Goal: Information Seeking & Learning: Learn about a topic

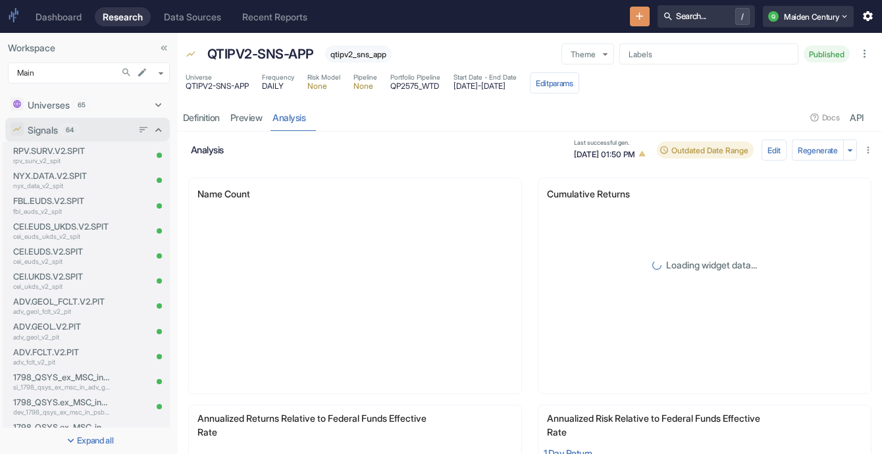
click at [154, 128] on div "Signals 64" at bounding box center [87, 130] width 164 height 24
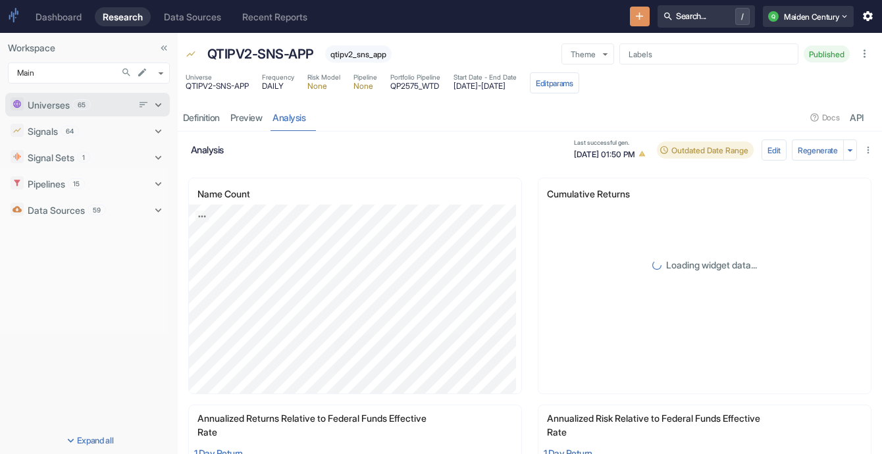
click at [152, 103] on icon at bounding box center [158, 105] width 13 height 13
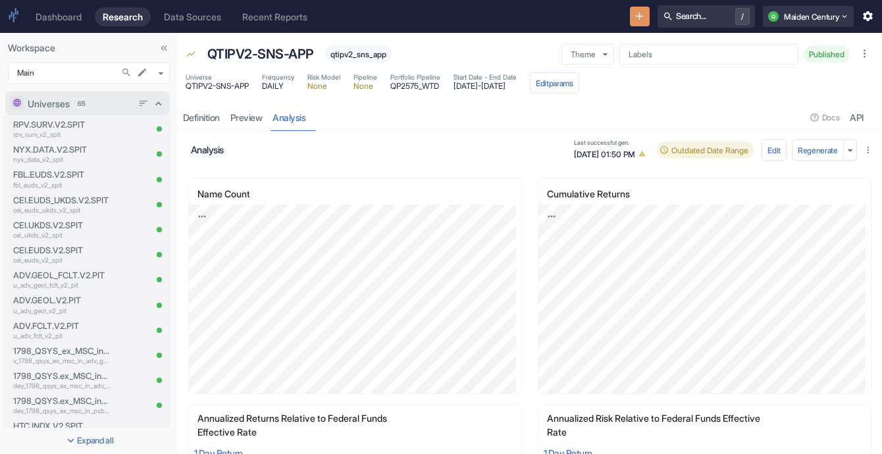
click at [145, 96] on div "Universes 65" at bounding box center [87, 103] width 164 height 24
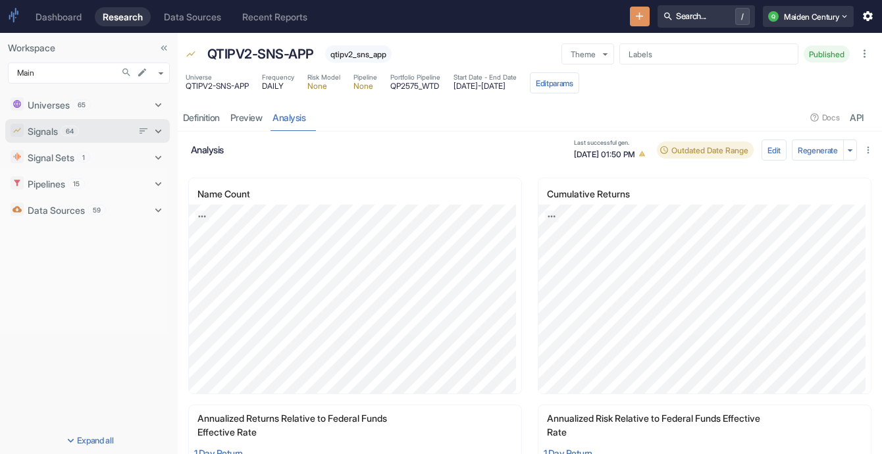
click at [158, 128] on icon at bounding box center [158, 131] width 13 height 13
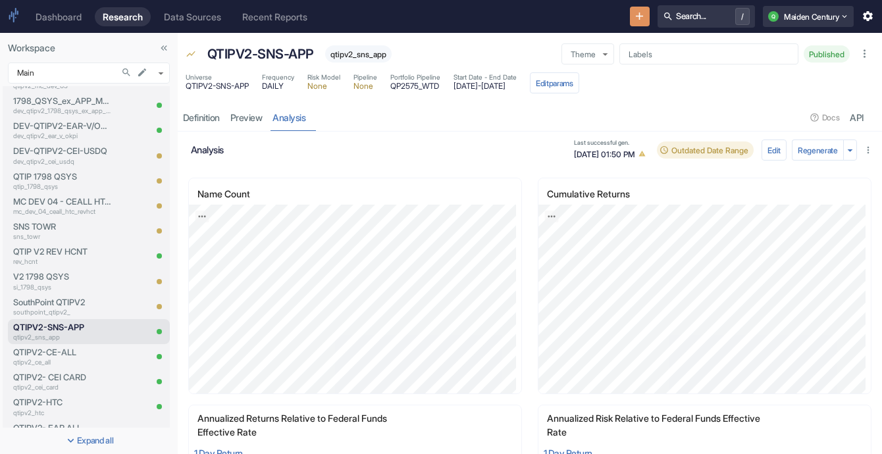
scroll to position [1113, 0]
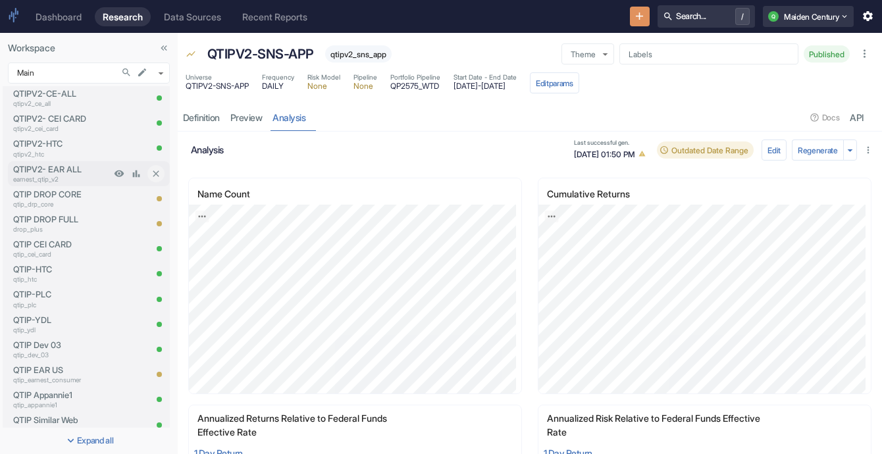
click at [49, 163] on p "QTIPV2- EAR ALL" at bounding box center [61, 169] width 97 height 13
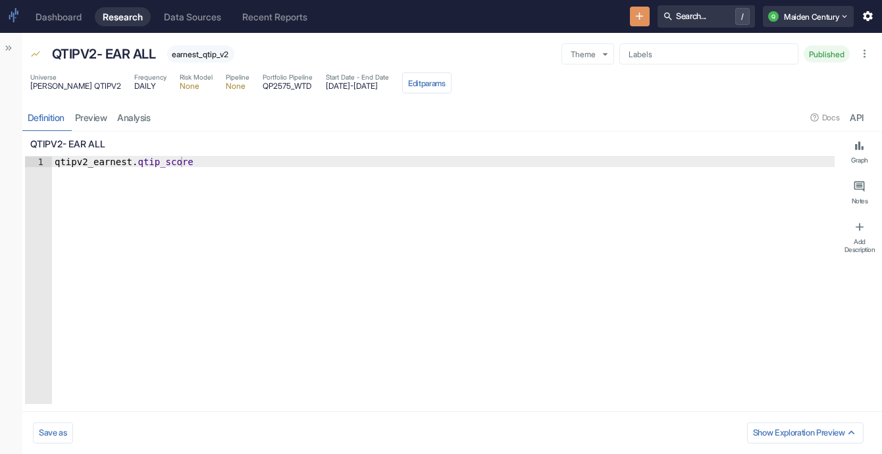
type textarea "x"
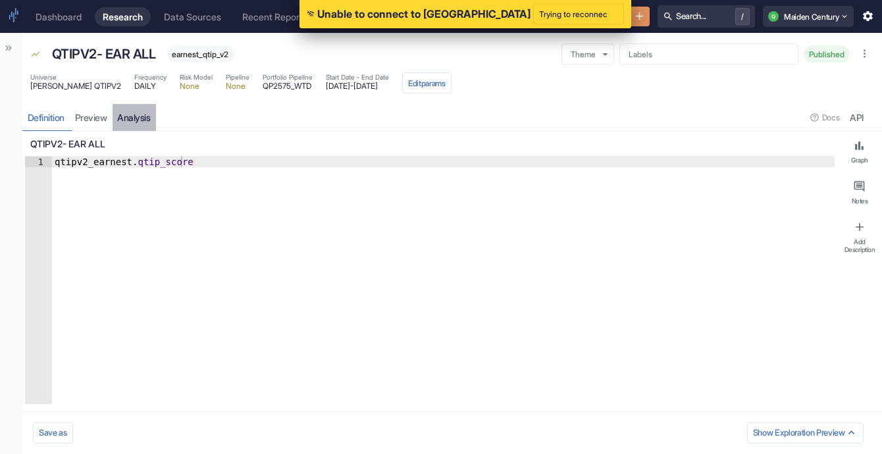
click at [150, 117] on link "analysis" at bounding box center [134, 117] width 43 height 27
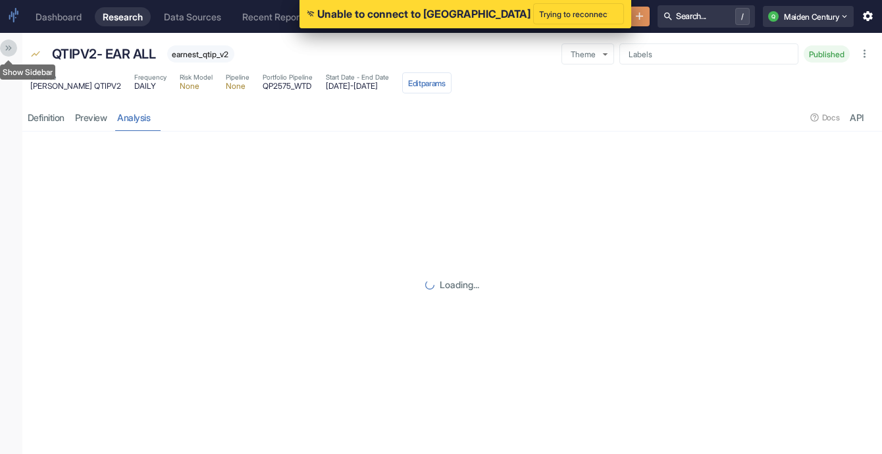
click at [11, 49] on icon "Show Sidebar" at bounding box center [8, 48] width 11 height 11
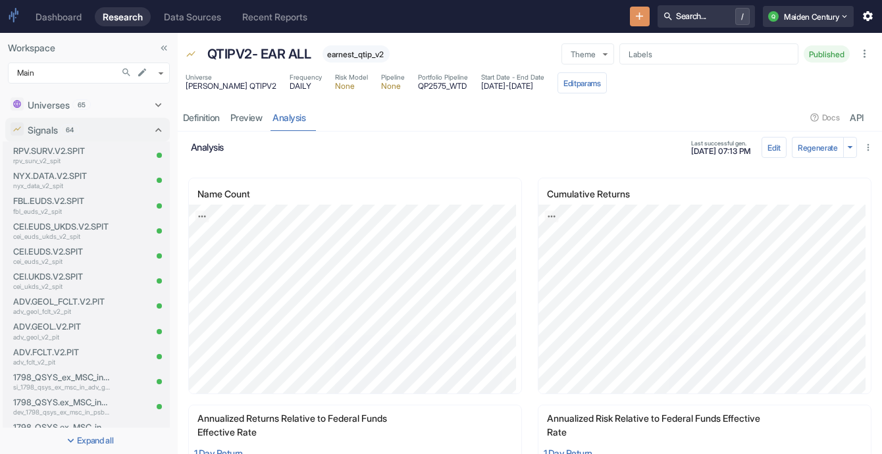
click at [365, 53] on span "earnest_qtip_v2" at bounding box center [355, 54] width 67 height 10
copy span "earnest_qtip_v2"
click at [261, 56] on p "QTIPV2- EAR ALL" at bounding box center [259, 54] width 104 height 20
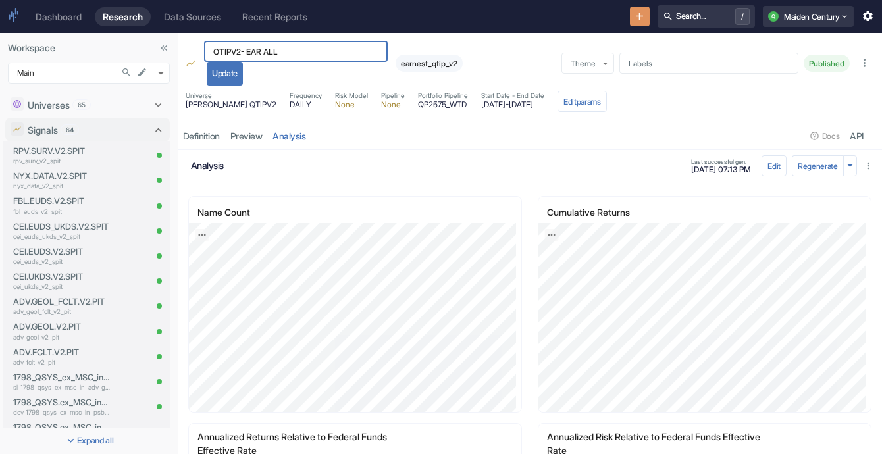
click at [261, 56] on input "QTIPV2- EAR ALL" at bounding box center [296, 51] width 184 height 21
drag, startPoint x: 453, startPoint y: 103, endPoint x: 497, endPoint y: 109, distance: 44.5
click at [497, 109] on div "Universe Earnest QTIPV2 Frequency DAILY Risk Model None Pipeline None Portfolio…" at bounding box center [396, 101] width 421 height 21
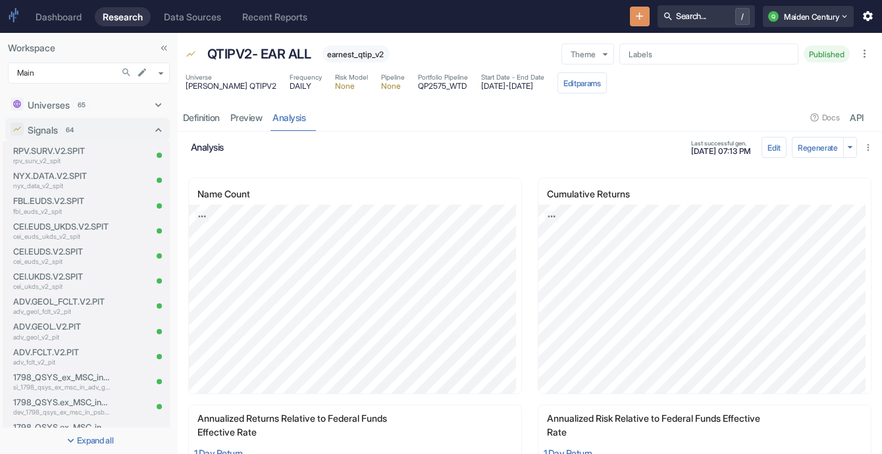
copy span "[DATE]"
drag, startPoint x: 506, startPoint y: 86, endPoint x: 572, endPoint y: 85, distance: 65.8
click at [572, 85] on div "Universe Earnest QTIPV2 Frequency DAILY Risk Model None Pipeline None Portfolio…" at bounding box center [396, 82] width 421 height 21
copy div "2025-06-30 Edit params Definition preview analysis"
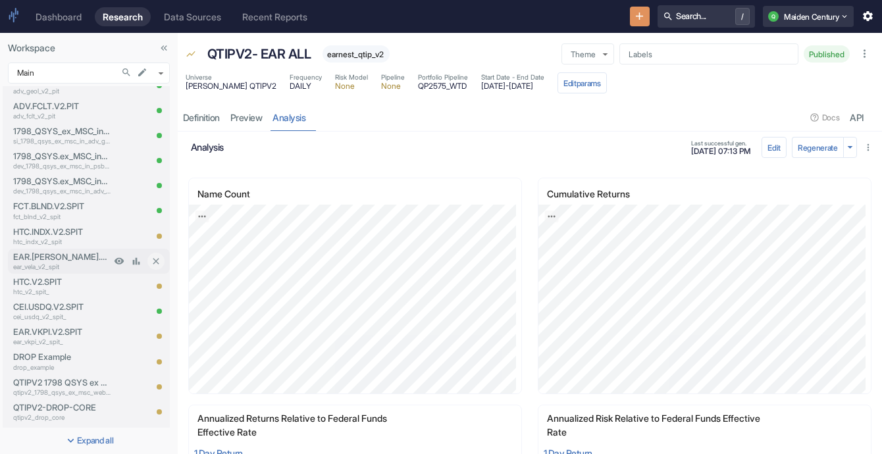
click at [52, 259] on p "EAR.[PERSON_NAME].V2.SPIT" at bounding box center [61, 257] width 97 height 13
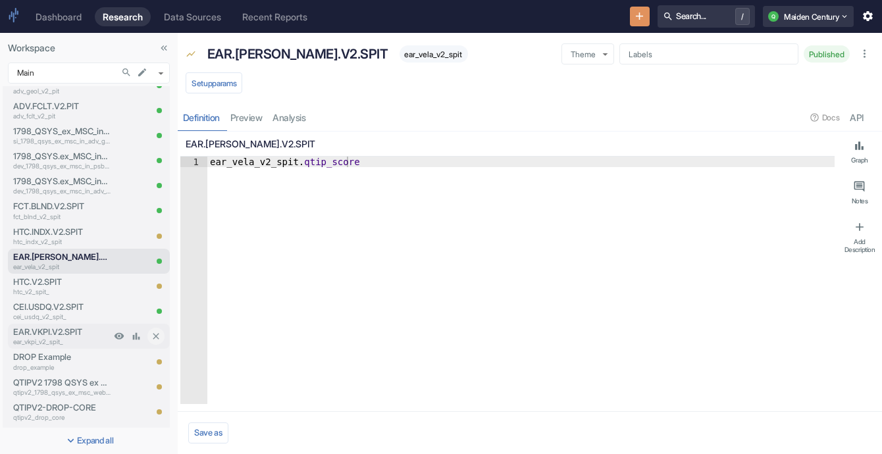
click at [73, 346] on p "ear_vkpi_v2_spit_" at bounding box center [61, 342] width 97 height 10
type textarea "x"
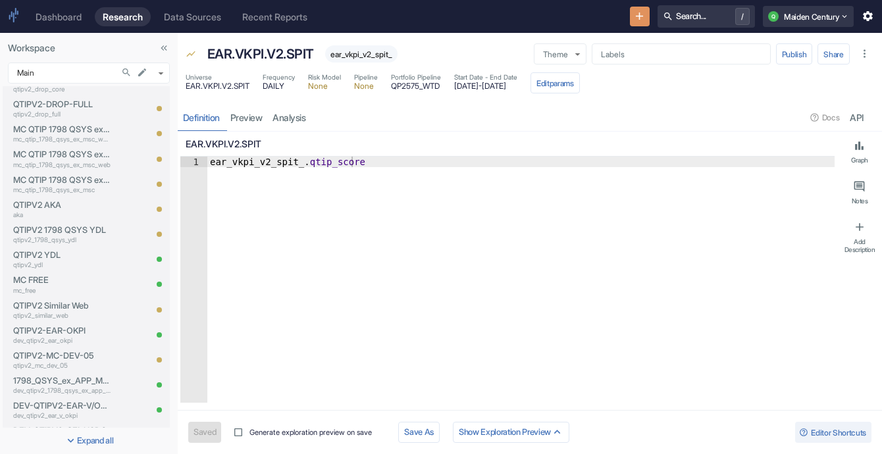
scroll to position [616, 0]
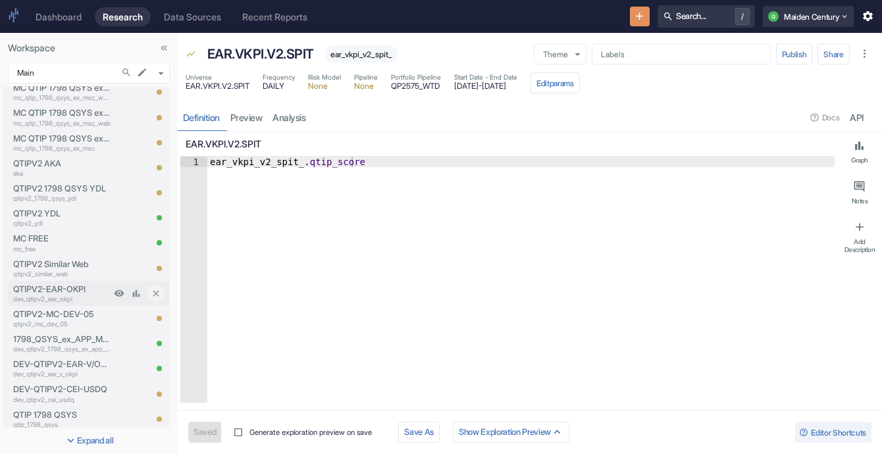
type textarea "x"
click at [64, 296] on p "dev_qtipv2_ear_okpi" at bounding box center [61, 299] width 97 height 10
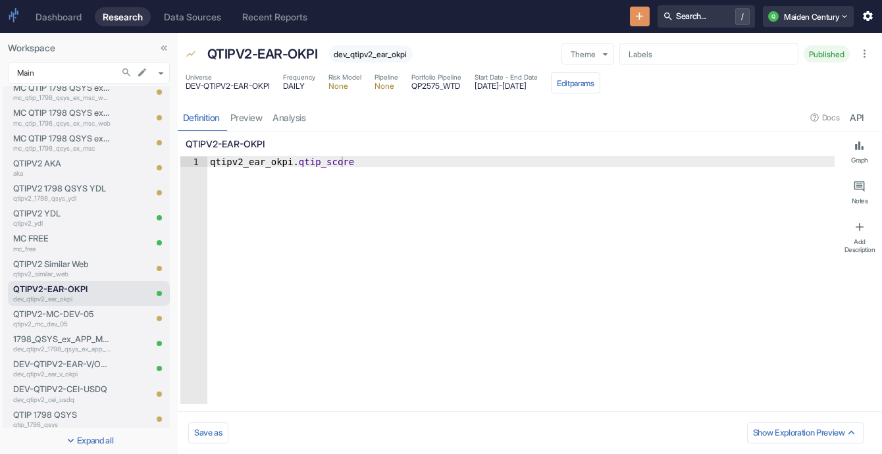
type textarea "x"
click at [280, 130] on link "analysis" at bounding box center [289, 117] width 43 height 27
click at [291, 117] on link "analysis" at bounding box center [289, 117] width 43 height 27
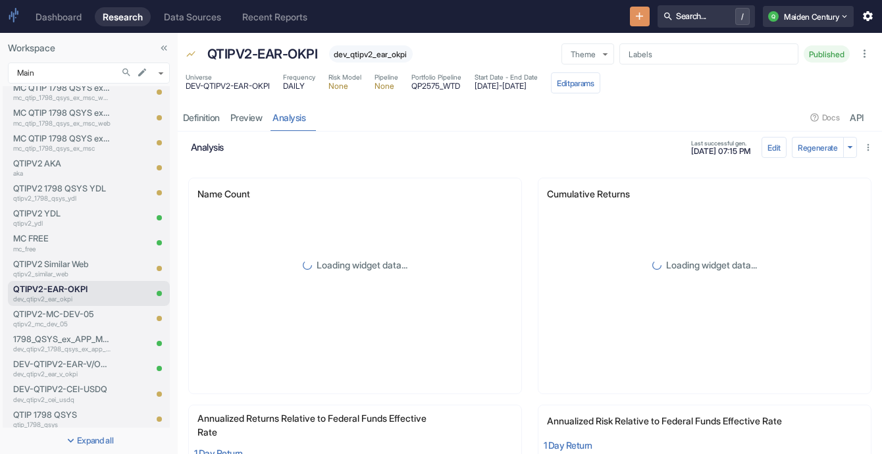
click at [361, 52] on span "dev_qtipv2_ear_okpi" at bounding box center [371, 54] width 84 height 10
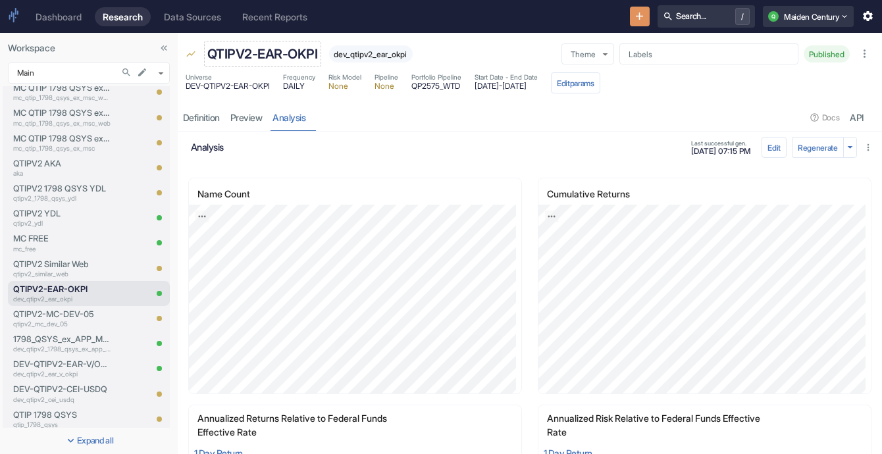
click at [252, 53] on p "QTIPV2-EAR-OKPI" at bounding box center [262, 54] width 111 height 20
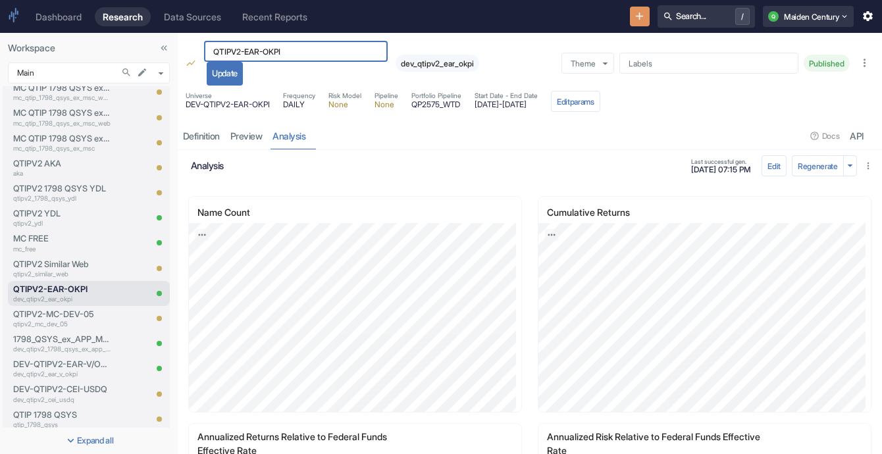
click at [252, 53] on input "QTIPV2-EAR-OKPI" at bounding box center [296, 51] width 184 height 21
click at [571, 173] on div "analysis Last successful gen. 07/14/2025, 07:15 PM" at bounding box center [475, 166] width 568 height 20
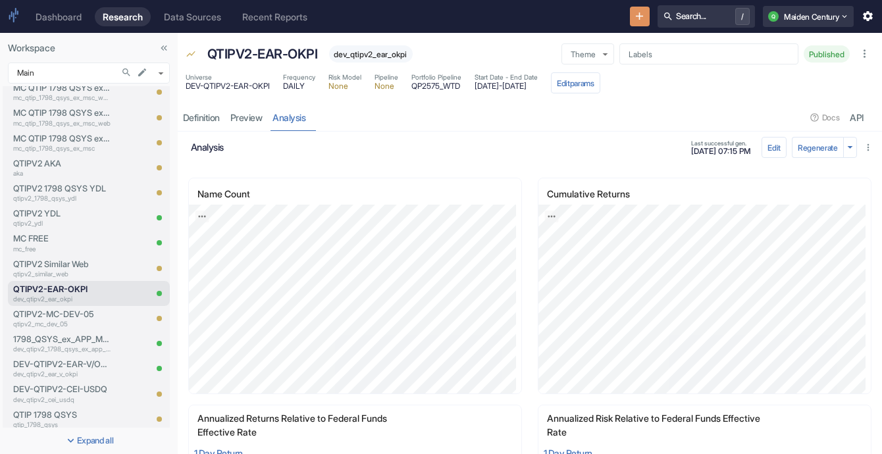
drag, startPoint x: 478, startPoint y: 88, endPoint x: 528, endPoint y: 85, distance: 49.5
click at [528, 85] on div "Universe DEV-QTIPV2-EAR-OKPI Frequency DAILY Risk Model None Pipeline None Port…" at bounding box center [393, 82] width 415 height 21
copy span "2020-12-31"
drag, startPoint x: 535, startPoint y: 86, endPoint x: 595, endPoint y: 89, distance: 60.7
click at [595, 89] on div "Universe DEV-QTIPV2-EAR-OKPI Frequency DAILY Risk Model None Pipeline None Port…" at bounding box center [393, 82] width 415 height 21
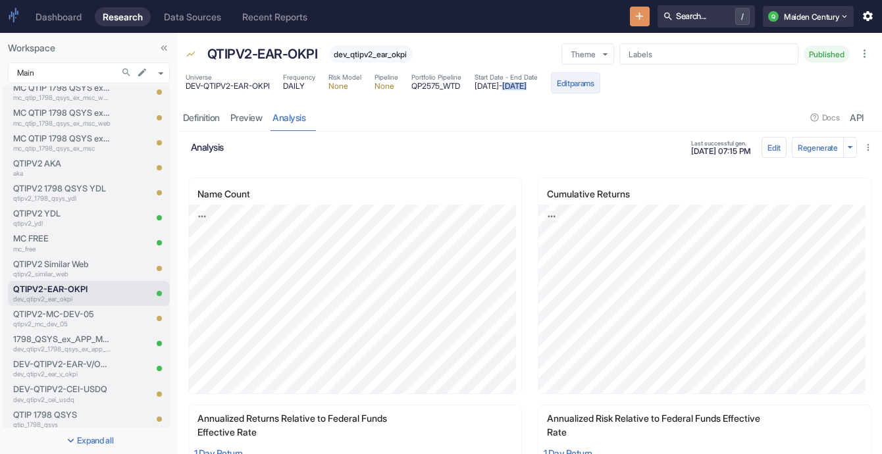
copy div "2025-06-30 Edit params Definition preview analysis"
click at [66, 365] on p "DEV-QTIPV2-EAR-V/OKPI" at bounding box center [61, 364] width 97 height 13
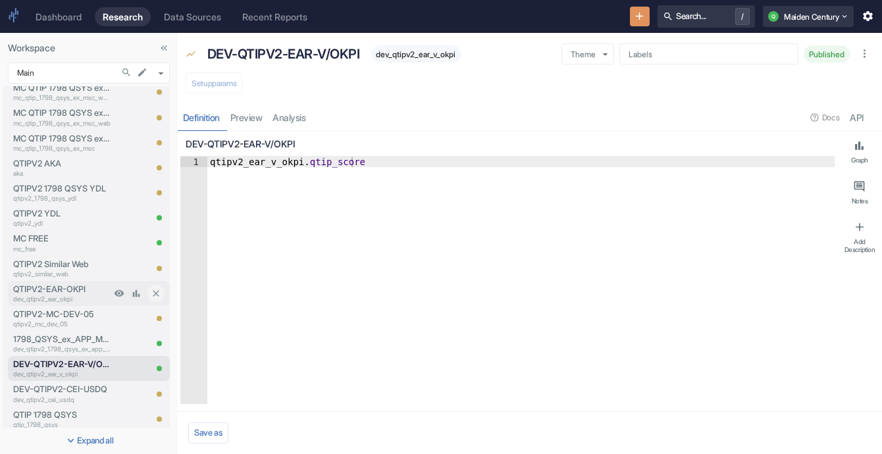
click at [83, 291] on p "QTIPV2-EAR-OKPI" at bounding box center [61, 289] width 97 height 13
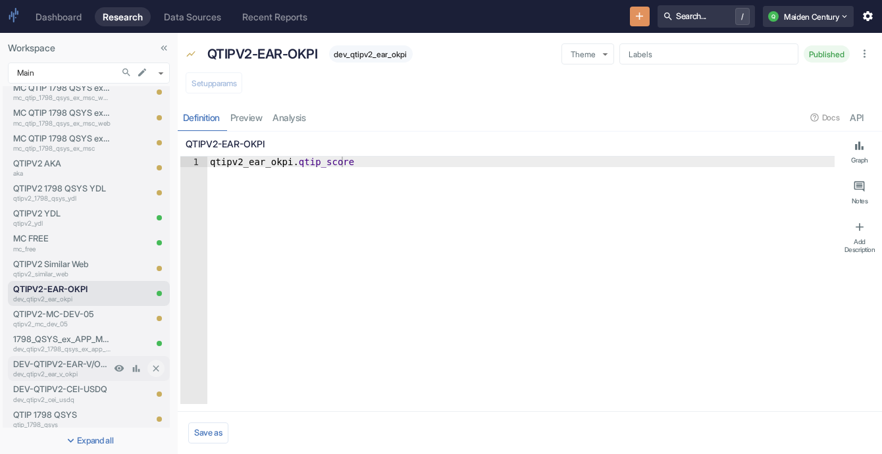
click at [68, 364] on p "DEV-QTIPV2-EAR-V/OKPI" at bounding box center [61, 364] width 97 height 13
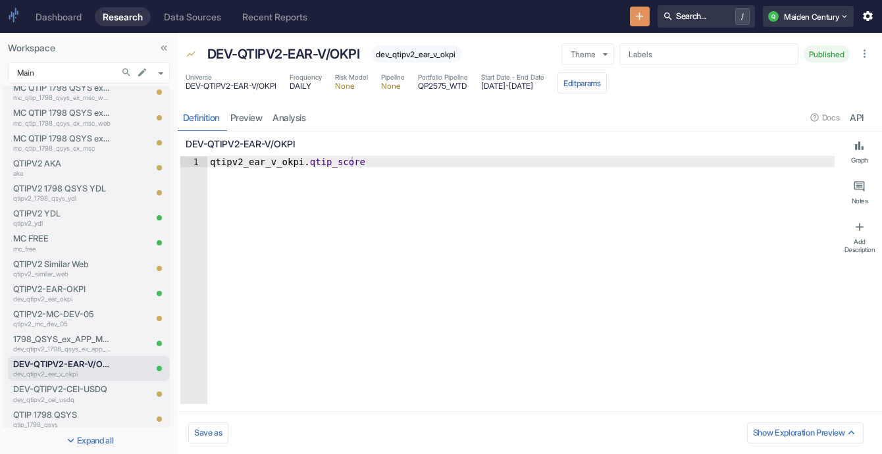
click at [404, 50] on span "dev_qtipv2_ear_v_okpi" at bounding box center [416, 54] width 90 height 10
copy span "dev_qtipv2_ear_v_okpi"
type textarea "x"
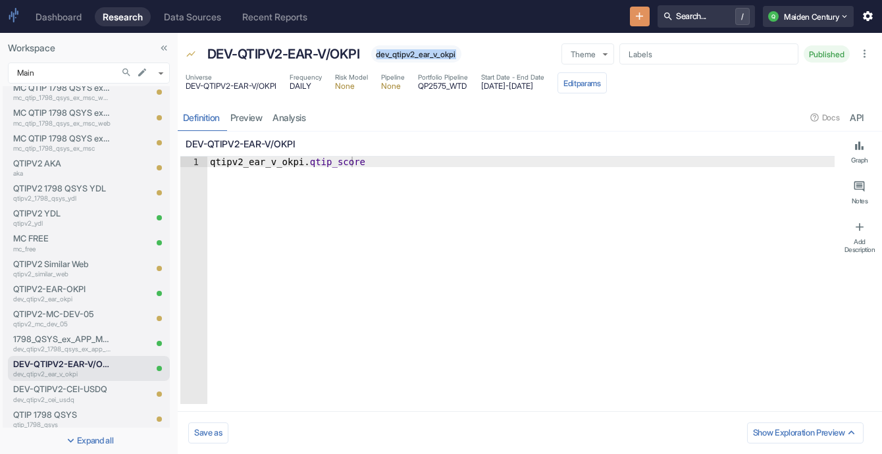
copy span "dev_qtipv2_ear_v_okpi"
click at [284, 55] on p "DEV-QTIPV2-EAR-V/OKPI" at bounding box center [283, 54] width 153 height 20
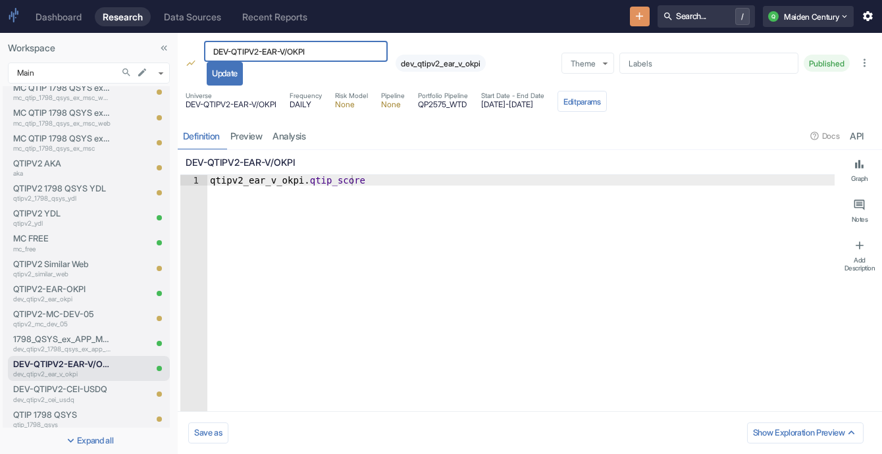
click at [284, 55] on input "DEV-QTIPV2-EAR-V/OKPI" at bounding box center [296, 51] width 184 height 21
click at [295, 135] on link "analysis" at bounding box center [289, 135] width 43 height 27
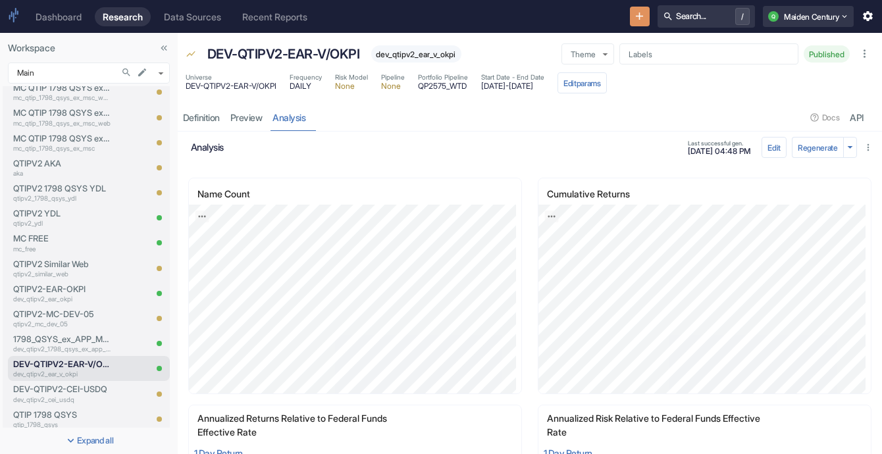
drag, startPoint x: 490, startPoint y: 87, endPoint x: 533, endPoint y: 90, distance: 43.6
click at [533, 90] on div "Universe DEV-QTIPV2-EAR-V/OKPI Frequency DAILY Risk Model None Pipeline None Po…" at bounding box center [396, 82] width 421 height 21
copy span "2021-01-01"
click at [472, 138] on div "analysis Last successful gen. 07/14/2025, 04:48 PM" at bounding box center [475, 148] width 568 height 20
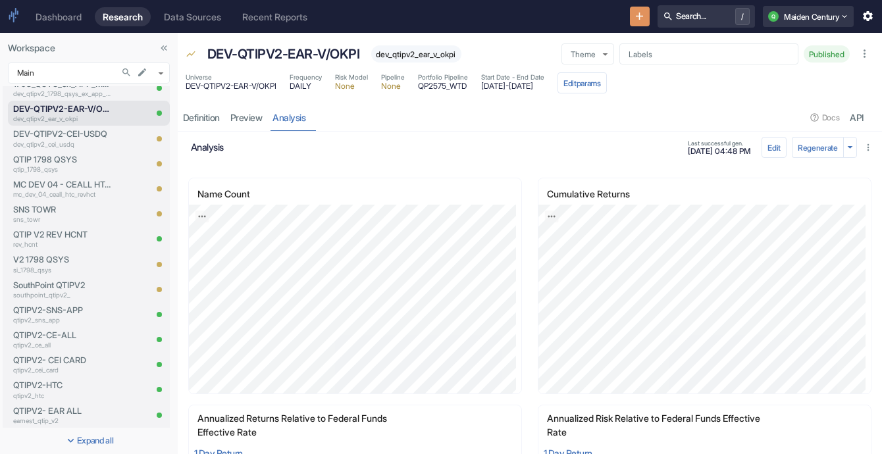
scroll to position [874, 0]
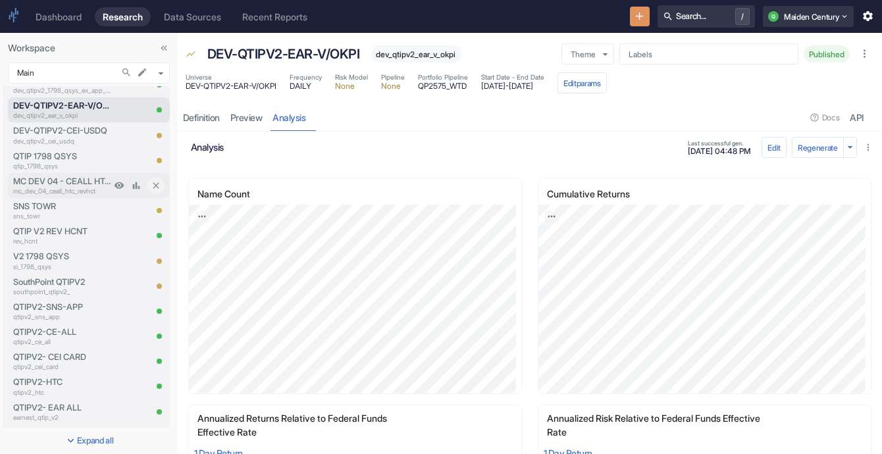
click at [63, 186] on p "mc_dev_04_ceall_htc_revhct" at bounding box center [61, 191] width 97 height 10
click at [61, 337] on p "qtipv2_ce_all" at bounding box center [61, 342] width 97 height 10
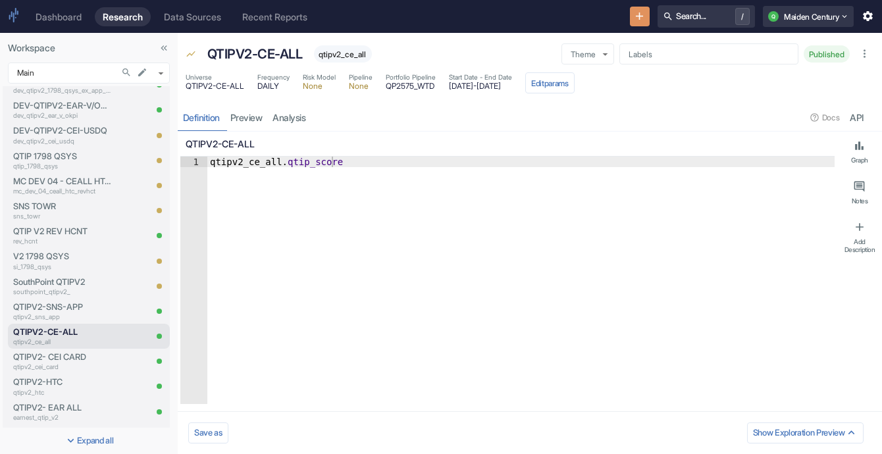
click at [338, 57] on span "qtipv2_ce_all" at bounding box center [343, 54] width 58 height 10
copy span "qtipv2_ce_all"
type textarea "x"
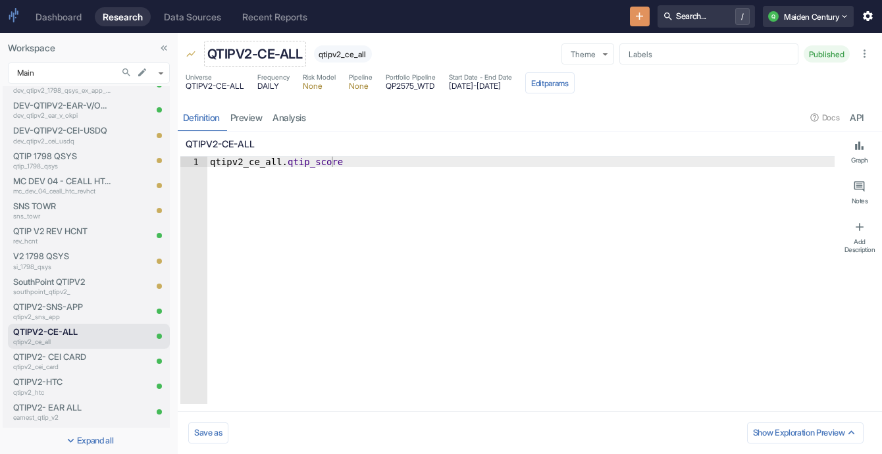
click at [248, 49] on p "QTIPV2-CE-ALL" at bounding box center [254, 54] width 95 height 20
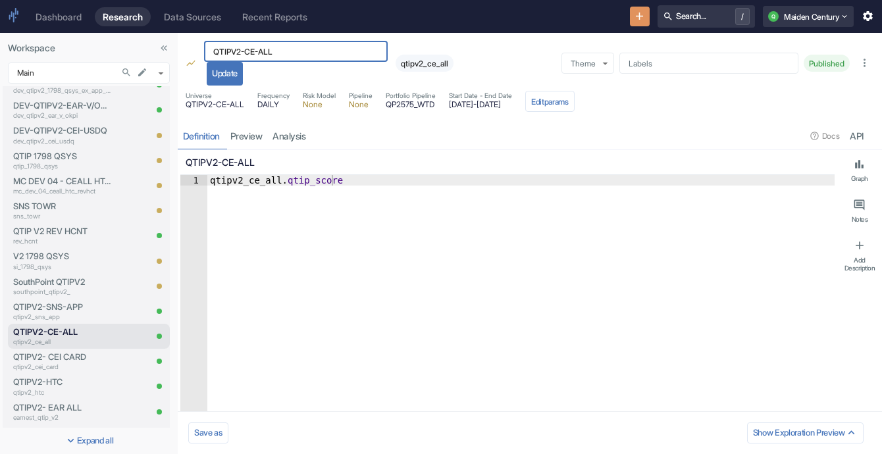
click at [248, 49] on input "QTIPV2-CE-ALL" at bounding box center [296, 51] width 184 height 21
click at [464, 108] on span "2021-01-01 - 2025-08-13" at bounding box center [480, 105] width 63 height 8
click at [464, 122] on div "resource tabs" at bounding box center [558, 135] width 495 height 27
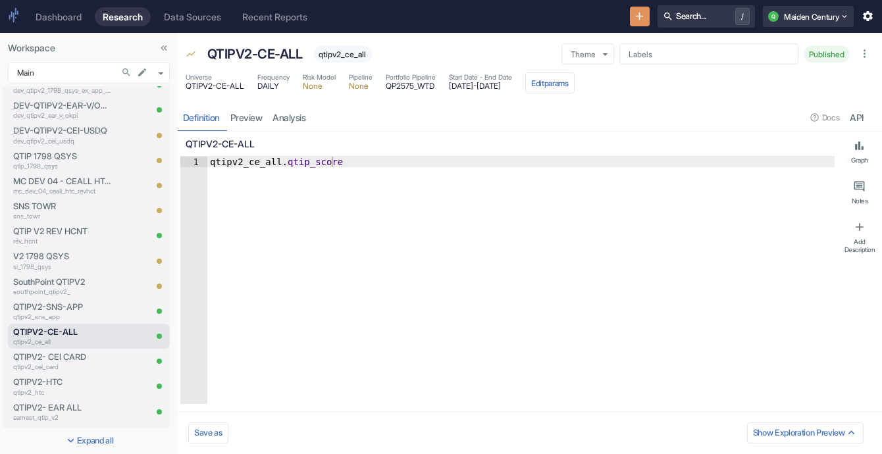
drag, startPoint x: 458, startPoint y: 86, endPoint x: 497, endPoint y: 86, distance: 39.5
click at [497, 86] on span "2021-01-01 - 2025-08-13" at bounding box center [480, 86] width 63 height 8
copy span "2021-01-01"
drag, startPoint x: 507, startPoint y: 87, endPoint x: 548, endPoint y: 85, distance: 41.5
click at [512, 85] on span "2021-01-01 - 2025-08-13" at bounding box center [480, 86] width 63 height 8
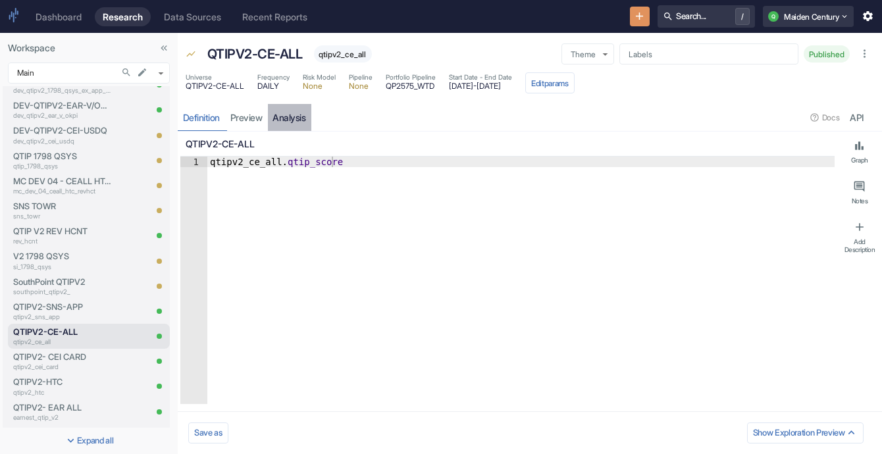
click at [272, 113] on link "analysis" at bounding box center [289, 117] width 43 height 27
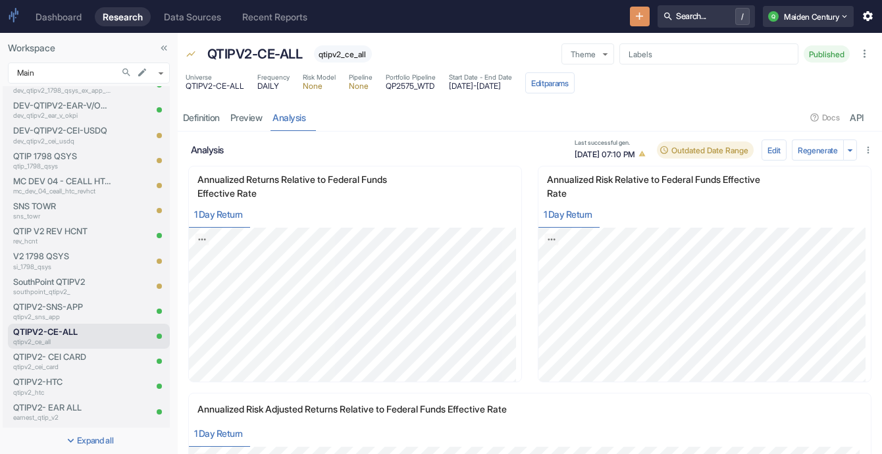
scroll to position [346, 0]
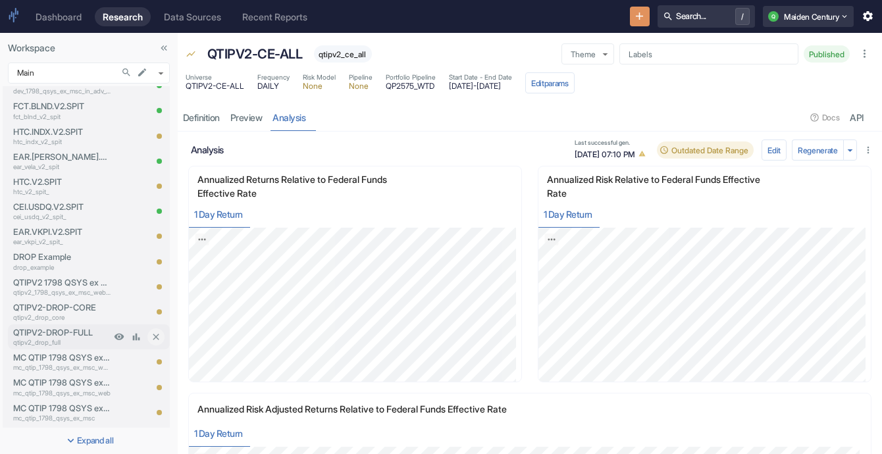
click at [78, 324] on div "QTIPV2-DROP-FULL qtipv2_drop_full" at bounding box center [59, 336] width 103 height 25
click at [77, 327] on p "QTIPV2-DROP-FULL" at bounding box center [61, 332] width 97 height 13
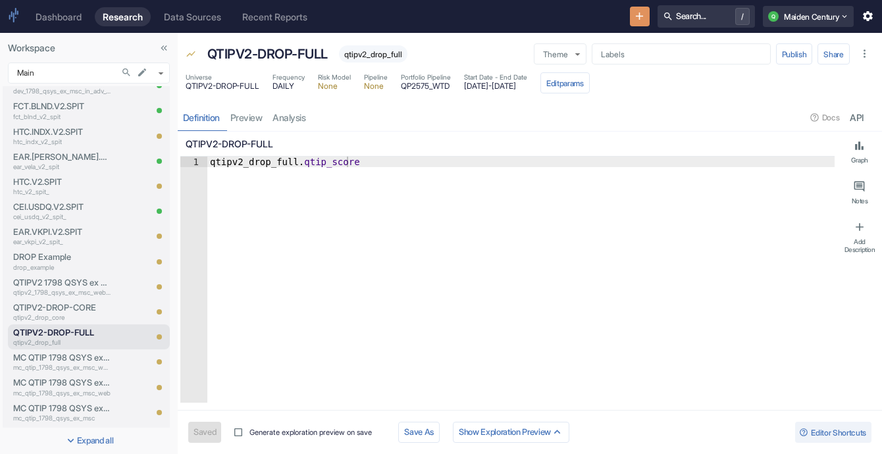
click at [297, 115] on div "Definition preview analysis Docs API" at bounding box center [530, 117] width 704 height 27
click at [299, 118] on link "analysis" at bounding box center [289, 117] width 43 height 27
type textarea "x"
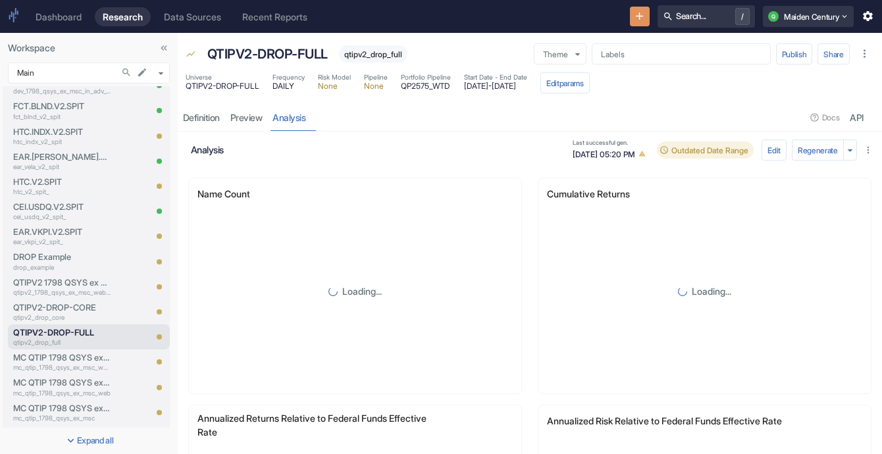
drag, startPoint x: 474, startPoint y: 89, endPoint x: 517, endPoint y: 89, distance: 42.8
click at [517, 89] on span "2022-12-23 - 2025-08-13" at bounding box center [495, 86] width 63 height 8
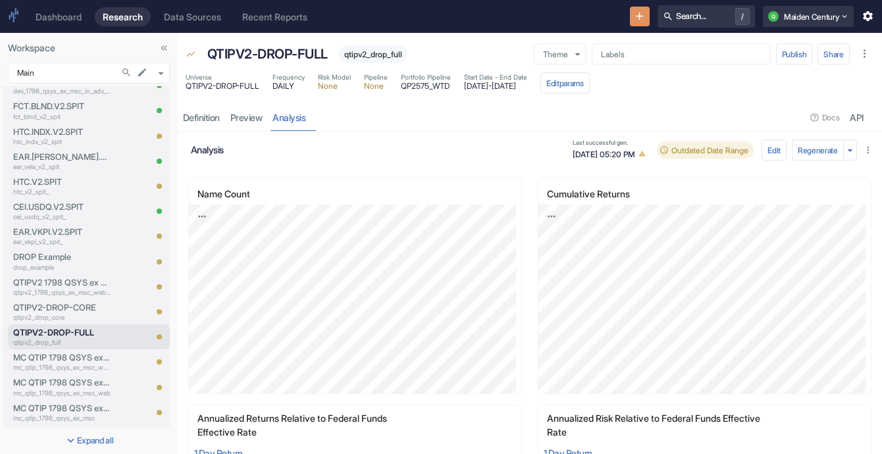
click at [472, 89] on div "Universe QTIPV2-DROP-FULL Frequency DAILY Risk Model None Pipeline None Portfol…" at bounding box center [388, 82] width 404 height 21
drag, startPoint x: 526, startPoint y: 86, endPoint x: 590, endPoint y: 79, distance: 64.9
click at [590, 79] on div "Universe QTIPV2-DROP-FULL Frequency DAILY Risk Model None Pipeline None Portfol…" at bounding box center [388, 82] width 404 height 21
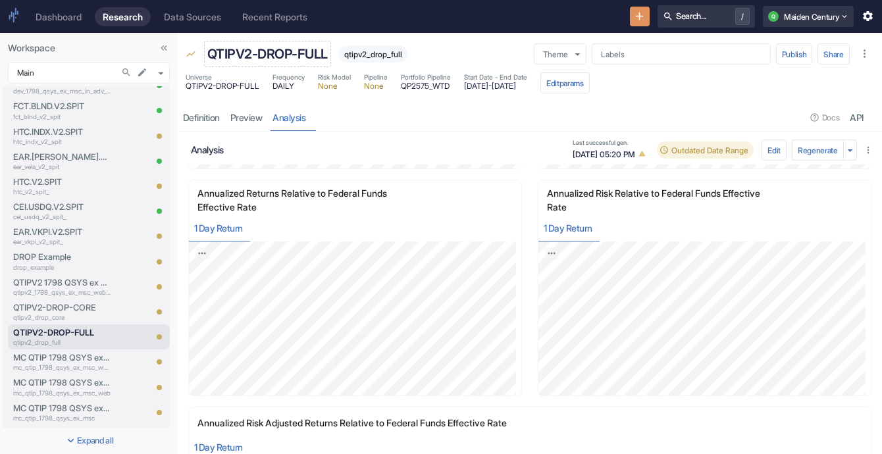
click at [282, 53] on p "QTIPV2-DROP-FULL" at bounding box center [267, 54] width 120 height 20
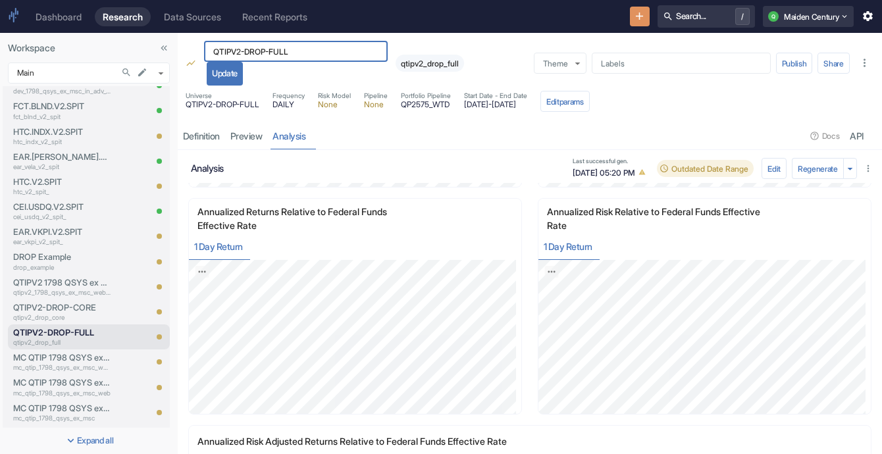
click at [282, 53] on input "QTIPV2-DROP-FULL" at bounding box center [296, 51] width 184 height 21
click at [434, 65] on span "qtipv2_drop_full" at bounding box center [429, 64] width 68 height 10
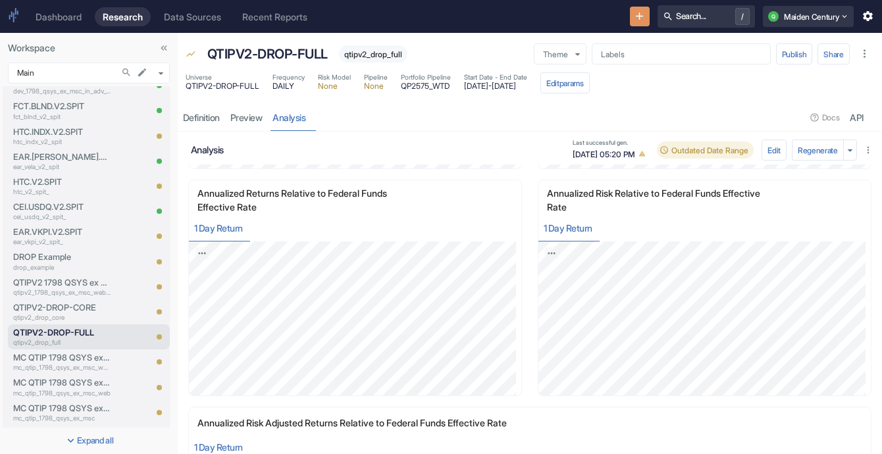
click at [434, 65] on div "QTIPV2-DROP-FULL qtipv2_drop_full" at bounding box center [362, 54] width 322 height 26
click at [61, 319] on p "qtipv2_drop_core" at bounding box center [61, 318] width 97 height 10
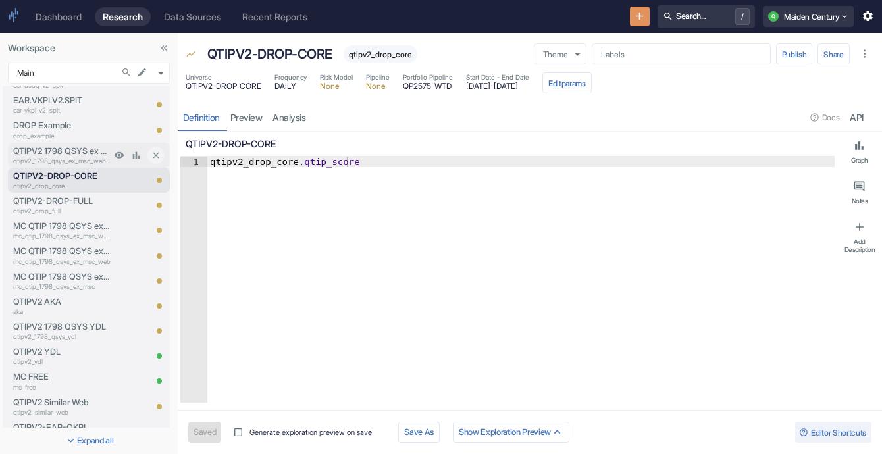
scroll to position [470, 0]
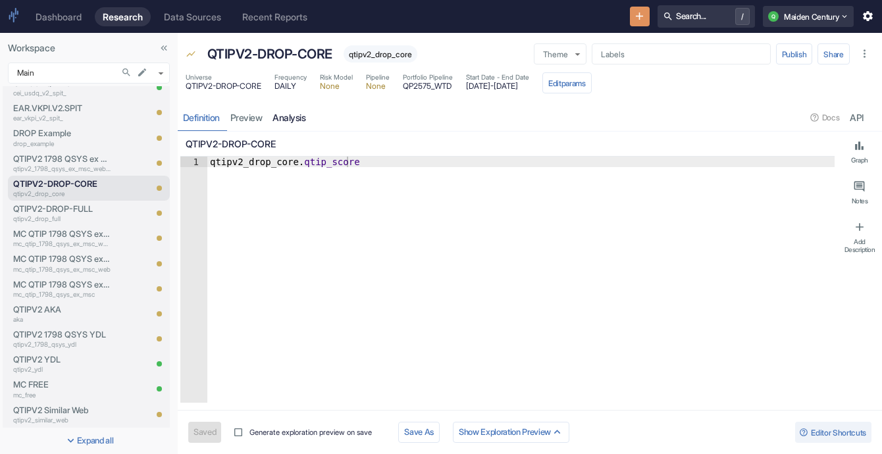
type textarea "x"
click at [288, 115] on link "analysis" at bounding box center [289, 117] width 43 height 27
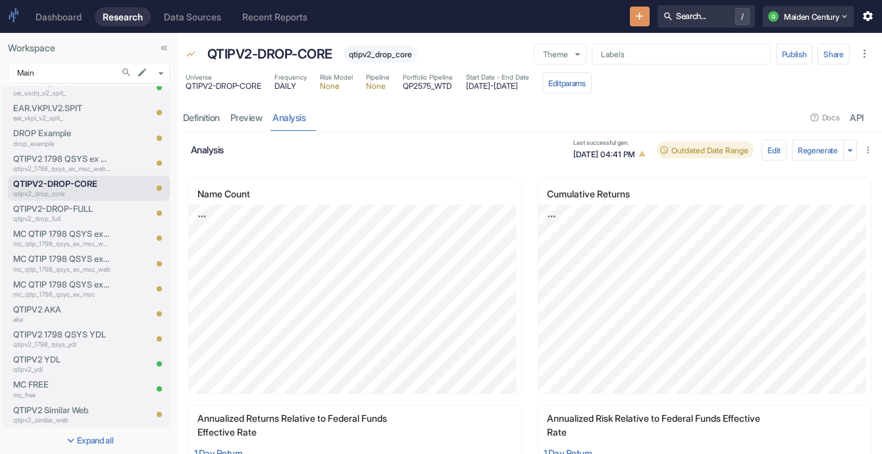
click at [230, 82] on span "QTIPV2-DROP-CORE" at bounding box center [224, 86] width 76 height 8
click at [366, 50] on span "qtipv2_drop_core" at bounding box center [380, 54] width 74 height 10
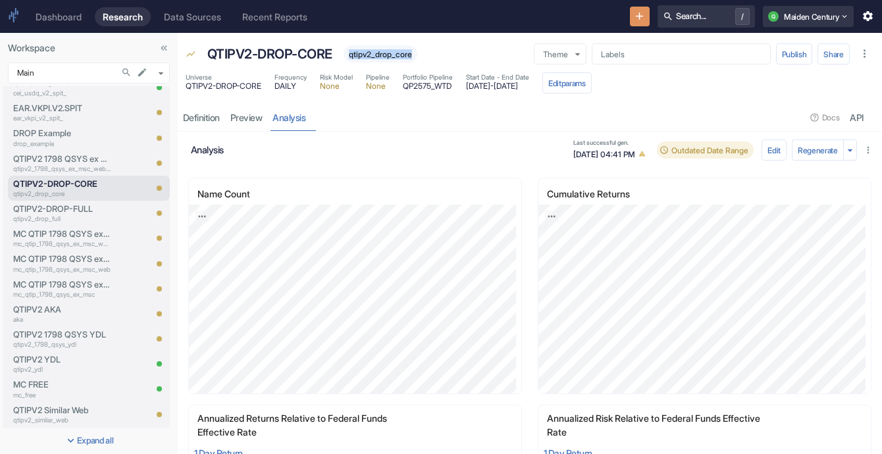
click at [366, 50] on span "qtipv2_drop_core" at bounding box center [380, 54] width 74 height 10
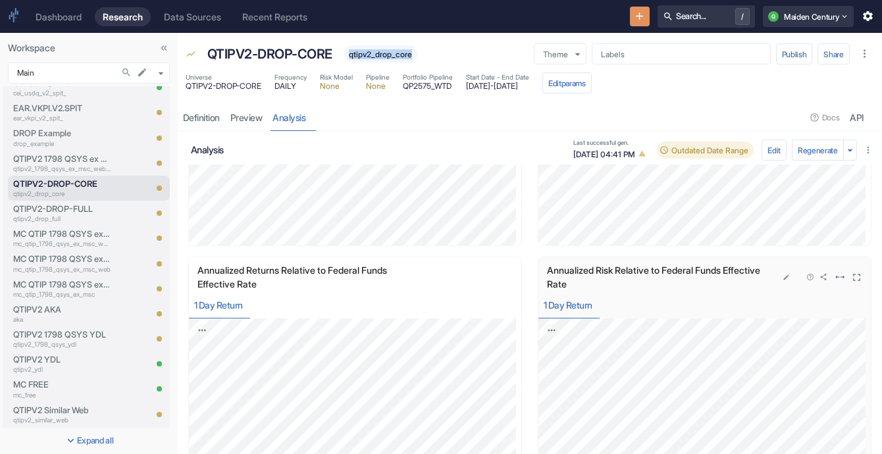
scroll to position [212, 0]
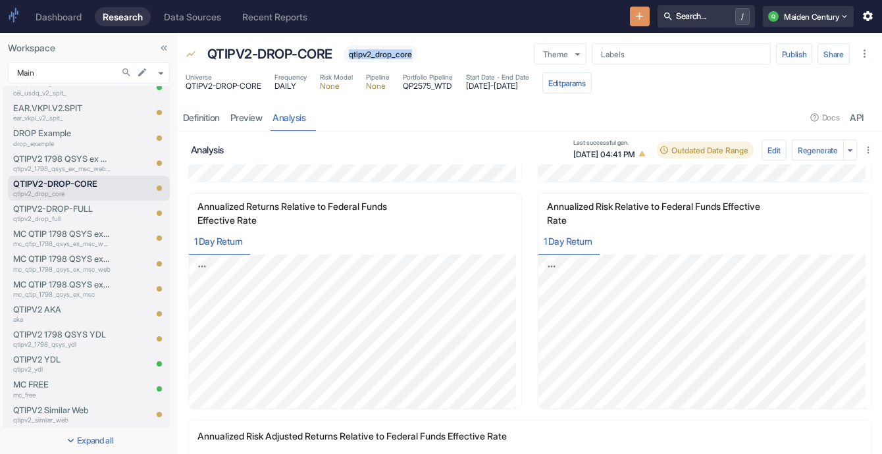
drag, startPoint x: 475, startPoint y: 88, endPoint x: 518, endPoint y: 86, distance: 43.5
click at [518, 86] on span "2022-12-23 - 2025-08-13" at bounding box center [497, 86] width 63 height 8
drag, startPoint x: 526, startPoint y: 85, endPoint x: 572, endPoint y: 86, distance: 46.7
click at [572, 86] on div "Universe QTIPV2-DROP-CORE Frequency DAILY Risk Model None Pipeline None Portfol…" at bounding box center [389, 82] width 406 height 21
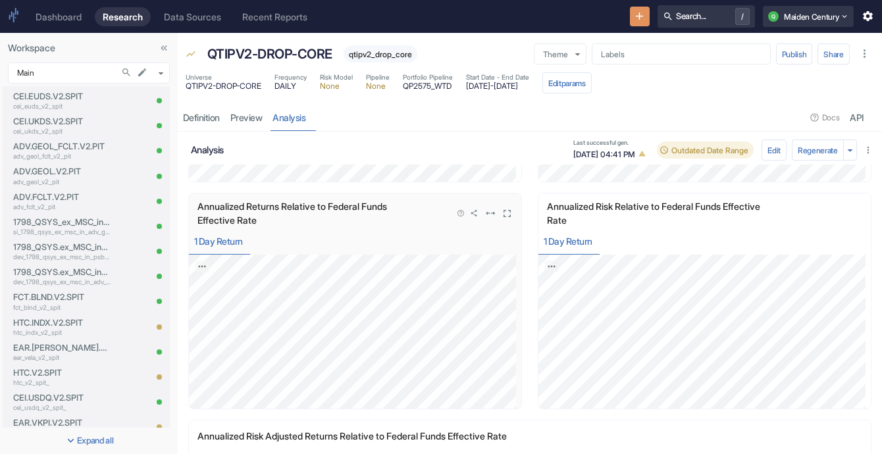
scroll to position [658, 0]
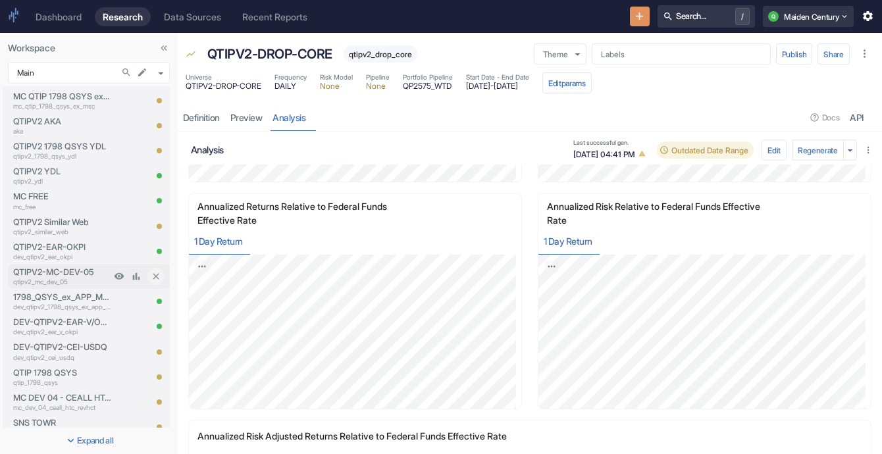
click at [24, 288] on div "QTIPV2-MC-DEV-05 qtipv2_mc_dev_05" at bounding box center [59, 276] width 103 height 25
click at [72, 268] on p "QTIPV2-MC-DEV-05" at bounding box center [61, 272] width 97 height 13
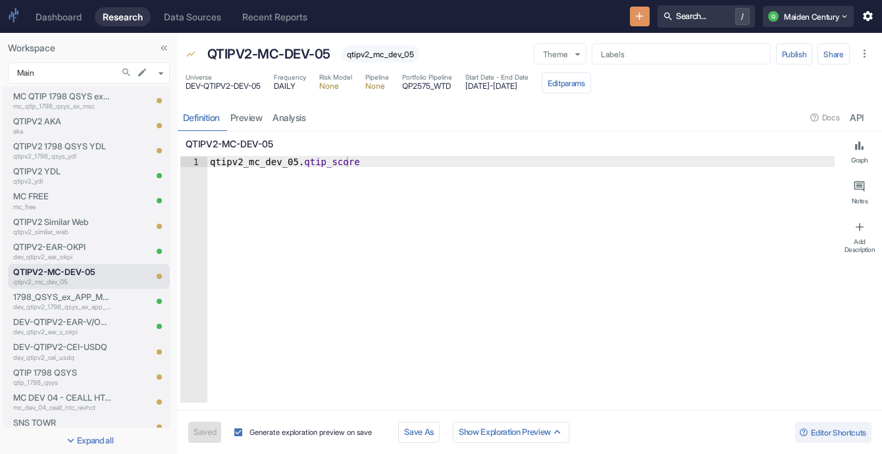
click at [374, 54] on span "qtipv2_mc_dev_05" at bounding box center [380, 54] width 78 height 10
type textarea "x"
click at [240, 87] on span "DEV-QTIPV2-DEV-05" at bounding box center [223, 86] width 75 height 8
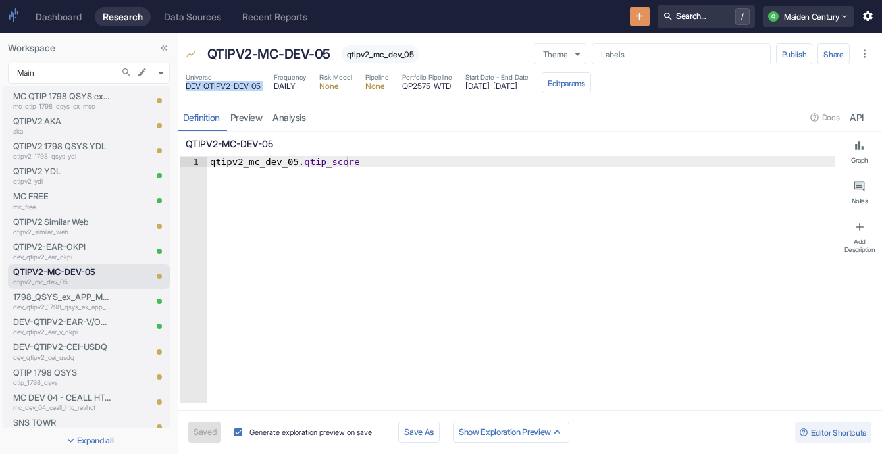
click at [240, 87] on span "DEV-QTIPV2-DEV-05" at bounding box center [223, 86] width 75 height 8
click at [280, 53] on p "QTIPV2-MC-DEV-05" at bounding box center [268, 54] width 123 height 20
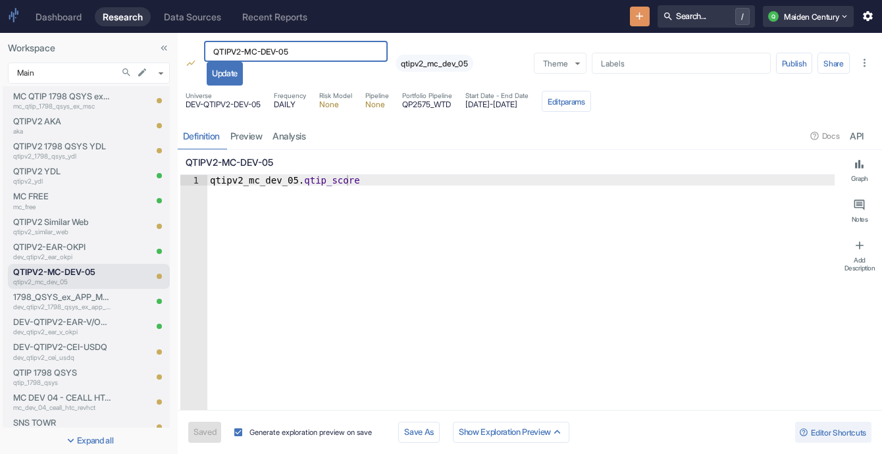
click at [280, 53] on input "QTIPV2-MC-DEV-05" at bounding box center [296, 51] width 184 height 21
click at [316, 138] on div "resource tabs" at bounding box center [558, 135] width 495 height 27
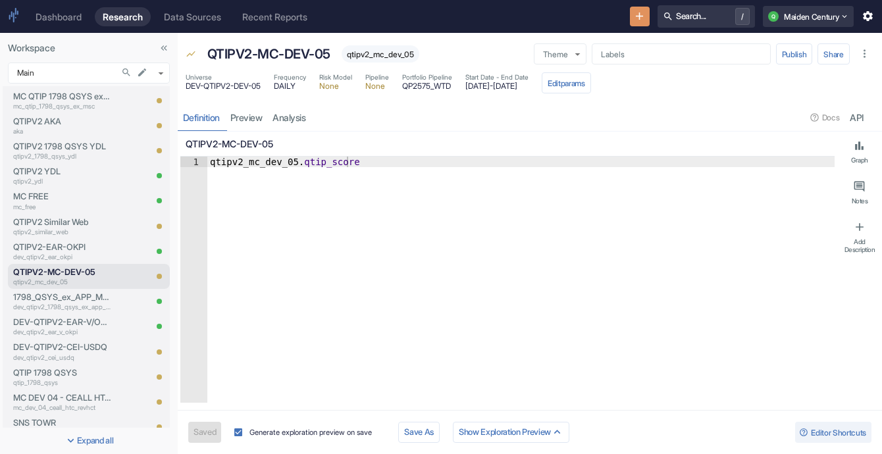
click at [295, 138] on p "QTIPV2-MC-DEV-05" at bounding box center [508, 144] width 644 height 14
click at [288, 124] on link "analysis" at bounding box center [289, 117] width 43 height 27
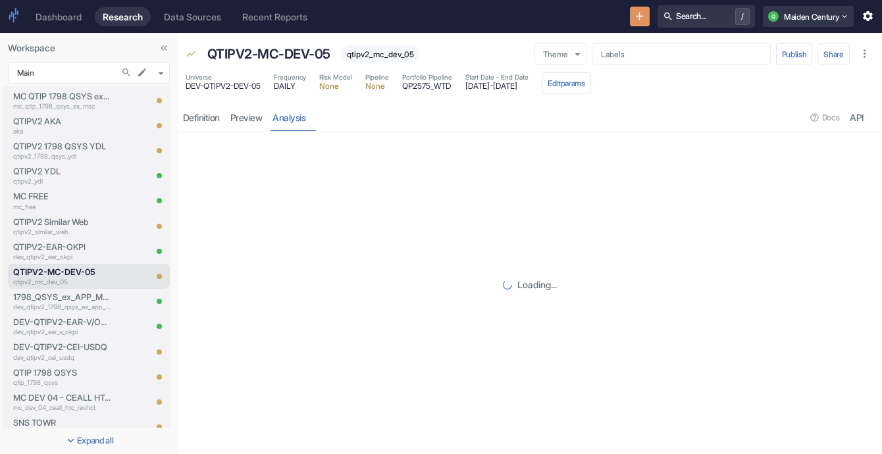
click at [498, 85] on span "2021-01-01 - 2025-08-13" at bounding box center [496, 86] width 63 height 8
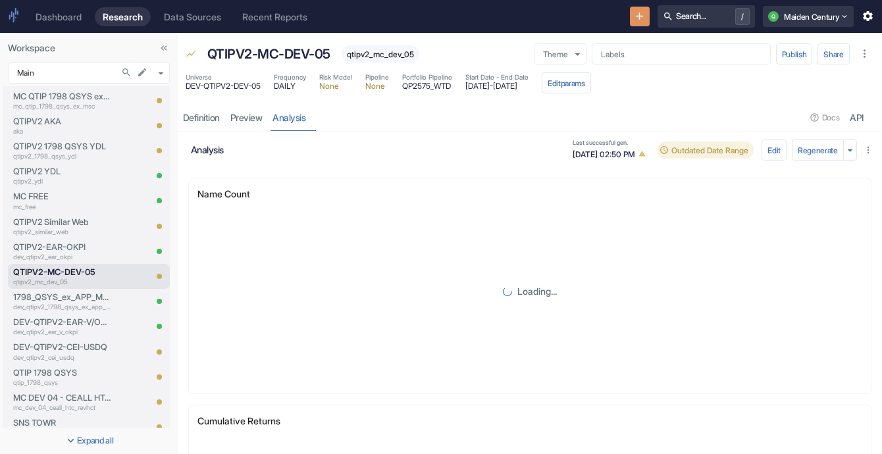
click at [498, 85] on span "2021-01-01 - 2025-08-13" at bounding box center [496, 86] width 63 height 8
drag, startPoint x: 470, startPoint y: 86, endPoint x: 515, endPoint y: 82, distance: 45.6
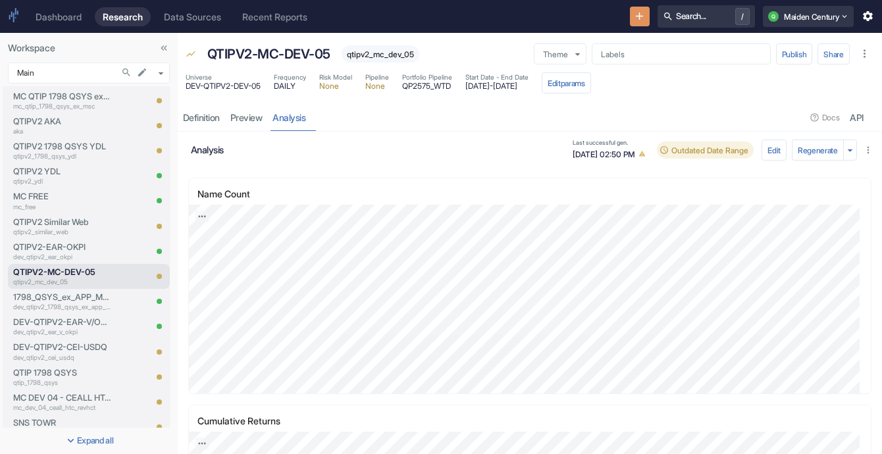
drag, startPoint x: 518, startPoint y: 86, endPoint x: 476, endPoint y: 92, distance: 42.0
click at [476, 92] on div "Start Date - End Date 2021-01-01 - 2025-08-13" at bounding box center [496, 82] width 63 height 21
drag, startPoint x: 532, startPoint y: 155, endPoint x: 578, endPoint y: 157, distance: 46.1
click at [578, 157] on div "Last successful gen. 05/02/2025, 02:50 PM" at bounding box center [610, 149] width 87 height 21
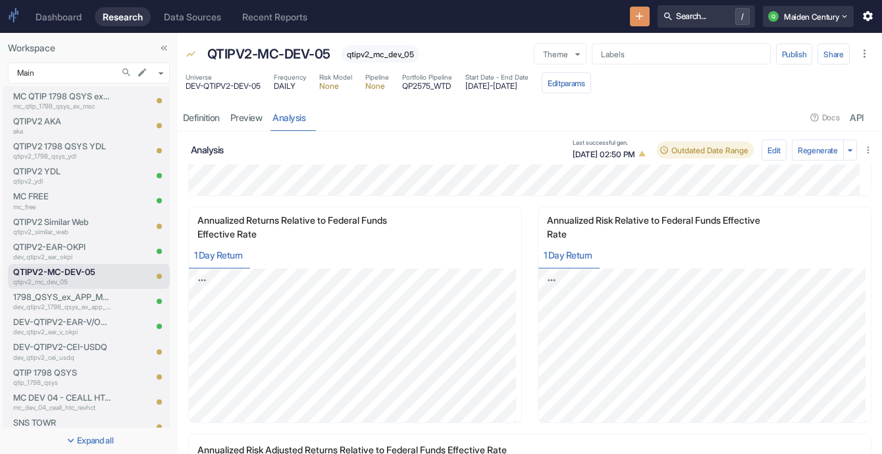
scroll to position [396, 0]
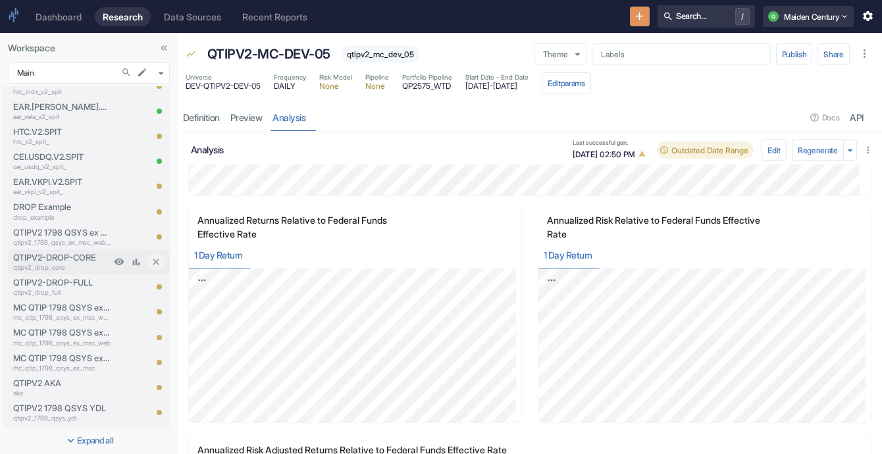
click at [80, 258] on p "QTIPV2-DROP-CORE" at bounding box center [61, 257] width 97 height 13
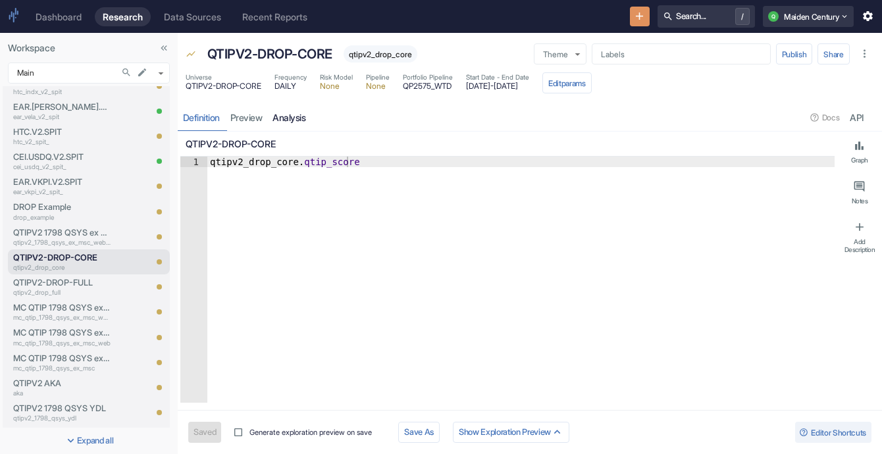
type textarea "x"
click at [303, 115] on link "analysis" at bounding box center [289, 117] width 43 height 27
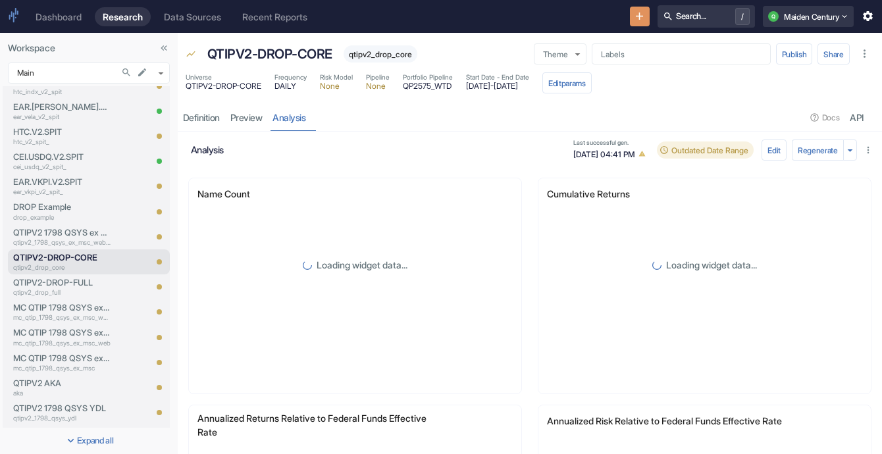
click at [573, 153] on span "04/18/2025, 04:41 PM" at bounding box center [611, 154] width 76 height 14
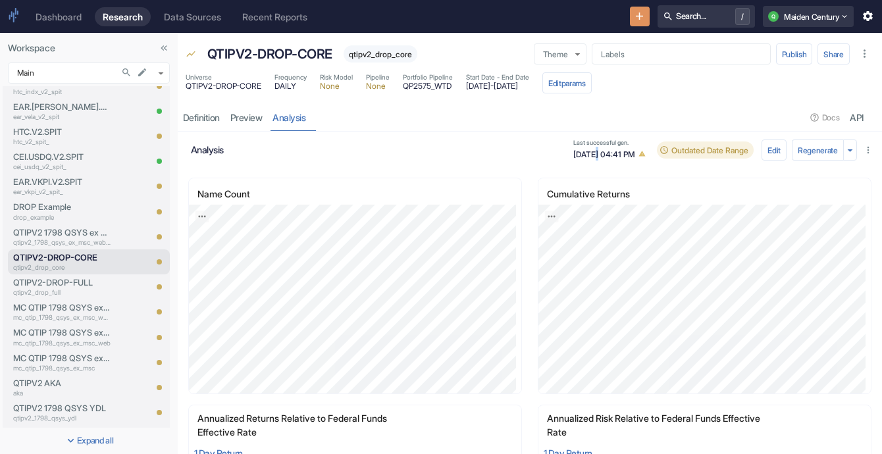
drag, startPoint x: 592, startPoint y: 159, endPoint x: 586, endPoint y: 156, distance: 6.8
click at [586, 156] on span "04/18/2025, 04:41 PM" at bounding box center [611, 154] width 76 height 14
click at [36, 288] on p "qtipv2_drop_full" at bounding box center [61, 293] width 97 height 10
click at [84, 266] on p "qtipv2_drop_core" at bounding box center [61, 268] width 97 height 10
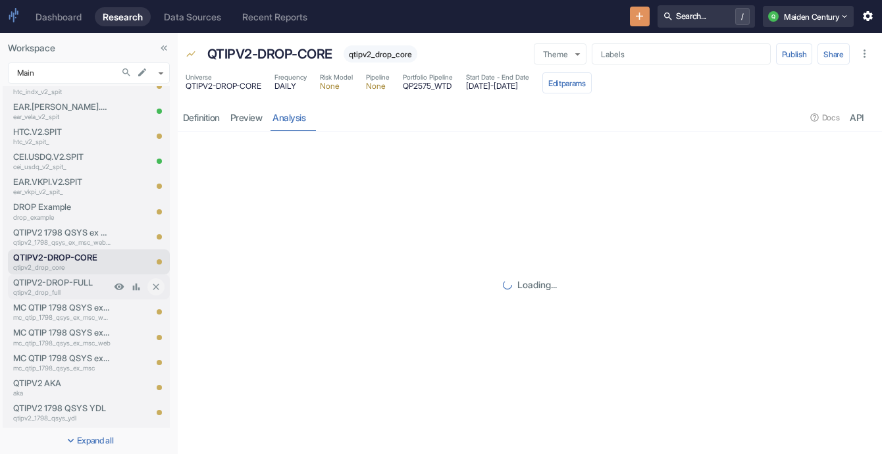
click at [78, 290] on p "qtipv2_drop_full" at bounding box center [61, 293] width 97 height 10
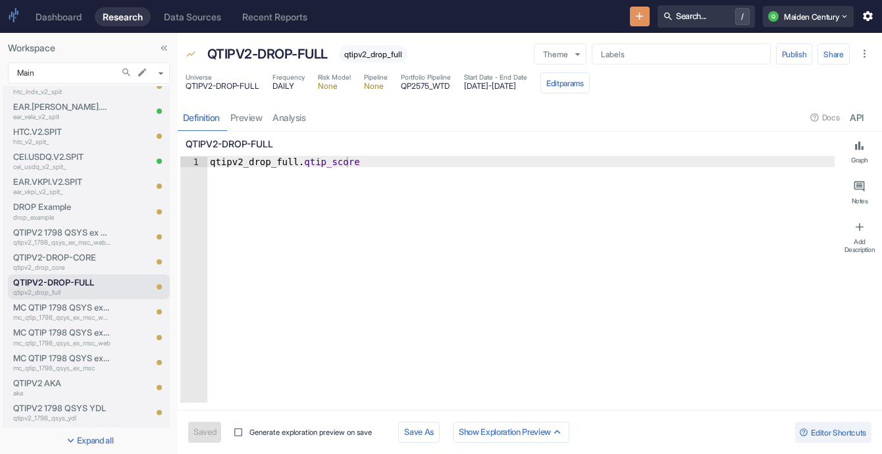
type textarea "x"
click at [291, 110] on link "analysis" at bounding box center [289, 117] width 43 height 27
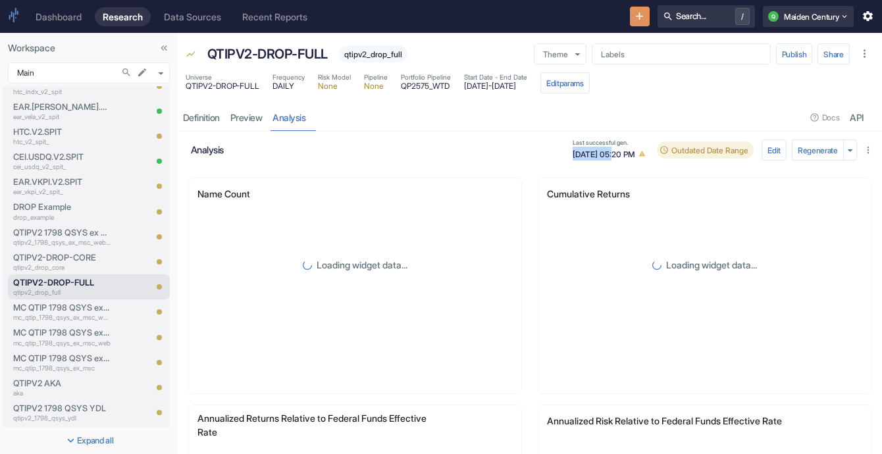
drag, startPoint x: 530, startPoint y: 152, endPoint x: 578, endPoint y: 155, distance: 48.1
click at [578, 155] on div "Last successful gen. 04/18/2025, 05:20 PM" at bounding box center [610, 149] width 87 height 21
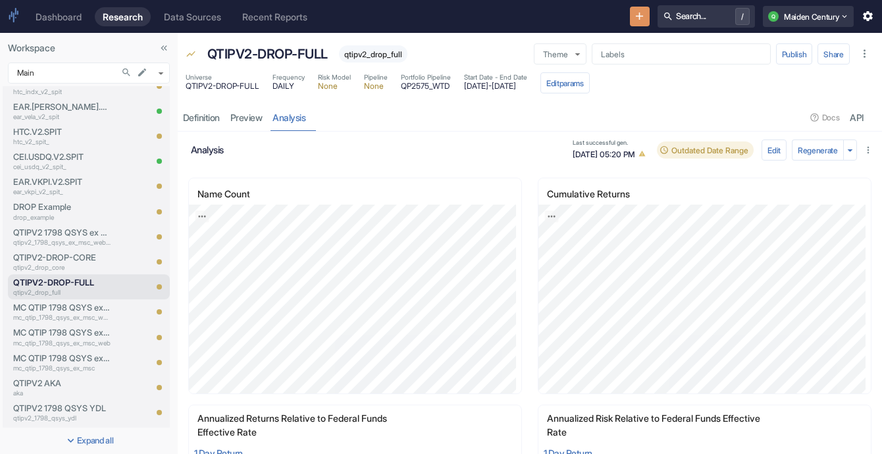
scroll to position [949, 0]
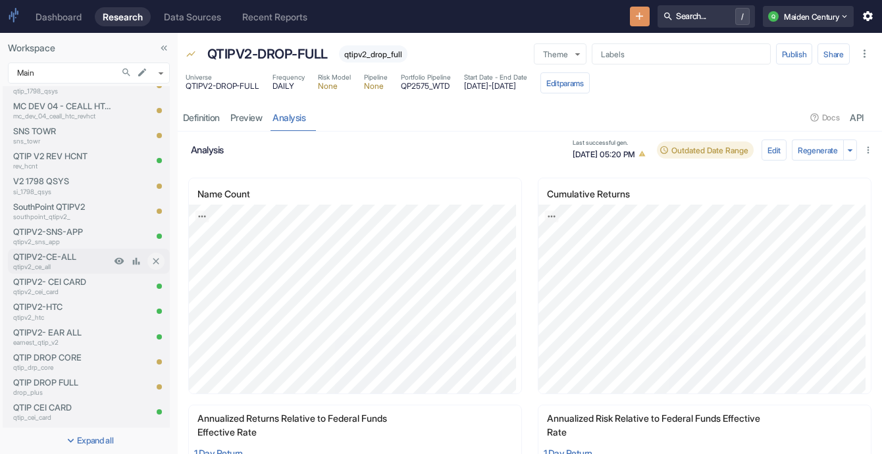
click at [49, 260] on p "QTIPV2-CE-ALL" at bounding box center [61, 257] width 97 height 13
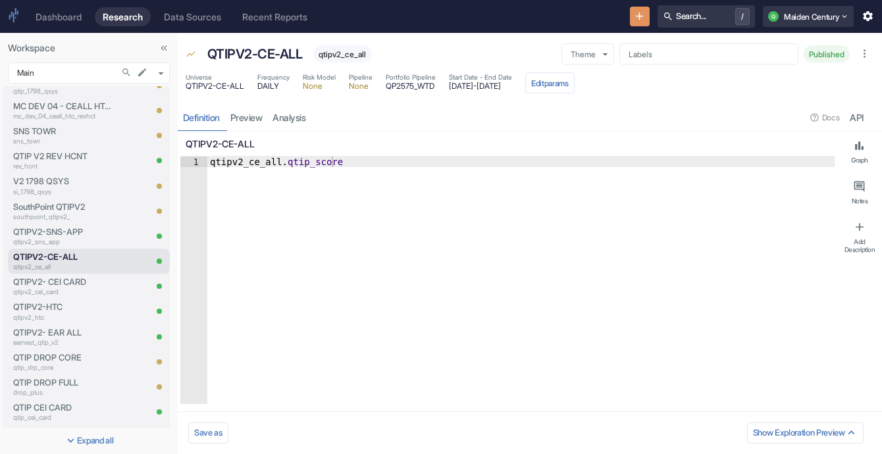
type textarea "x"
click at [302, 113] on link "analysis" at bounding box center [289, 117] width 43 height 27
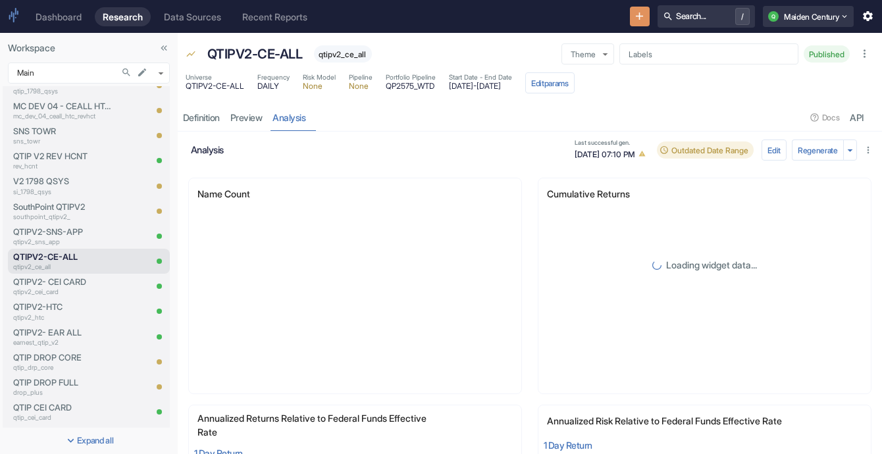
click at [574, 153] on span "07/03/2025, 07:10 PM" at bounding box center [611, 154] width 74 height 14
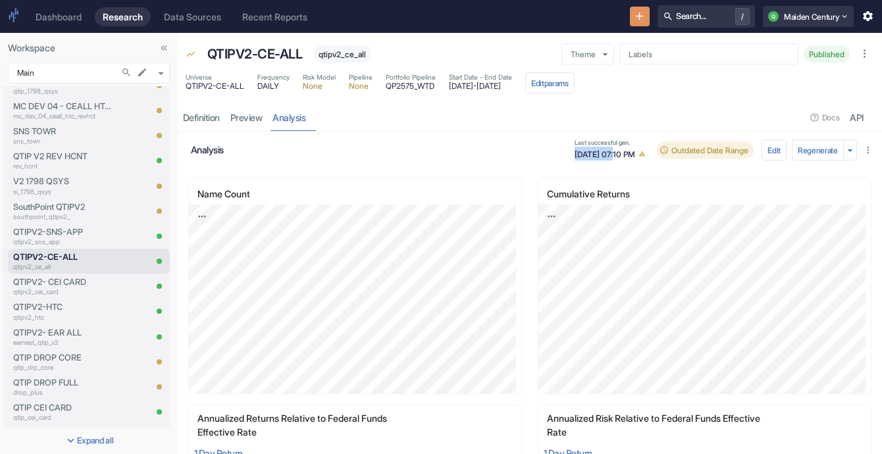
drag, startPoint x: 579, startPoint y: 155, endPoint x: 535, endPoint y: 157, distance: 44.2
click at [569, 157] on div "Last successful gen. 07/03/2025, 07:10 PM" at bounding box center [611, 149] width 85 height 21
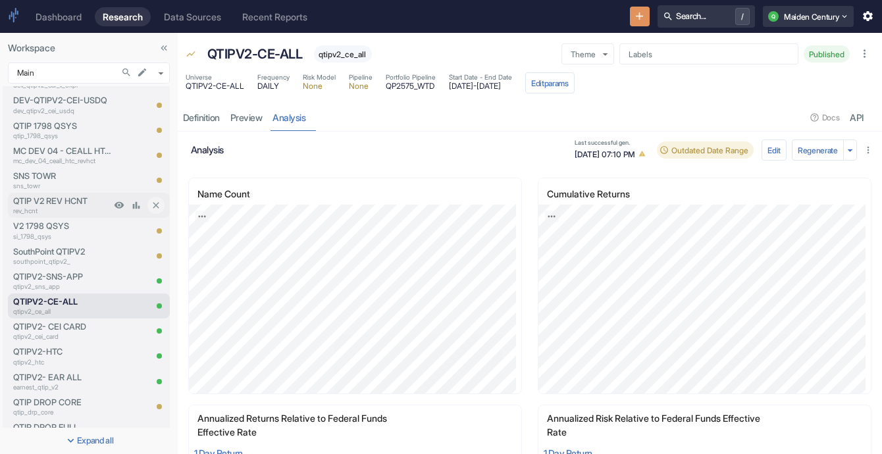
scroll to position [904, 0]
click at [54, 148] on p "MC DEV 04 - CEALL HTC REVHCT" at bounding box center [61, 151] width 97 height 13
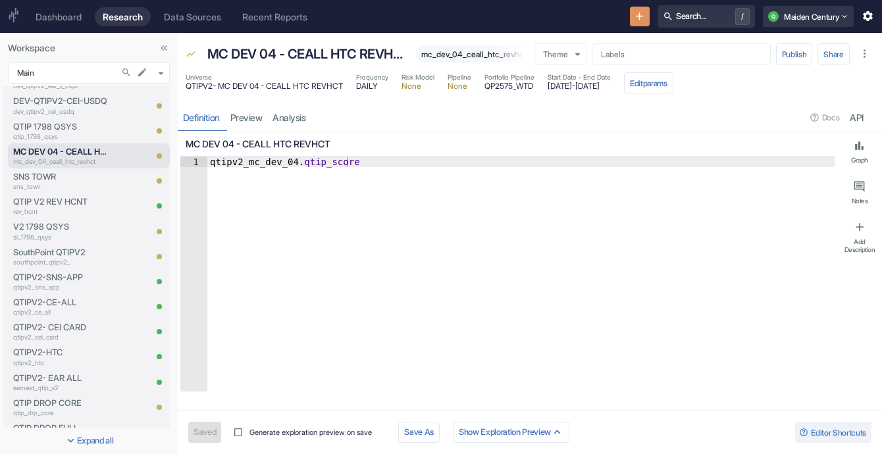
click at [446, 53] on span "mc_dev_04_ceall_htc_revhct" at bounding box center [474, 54] width 116 height 10
type textarea "x"
click at [297, 58] on p "MC DEV 04 - CEALL HTC REVHCT" at bounding box center [305, 54] width 197 height 20
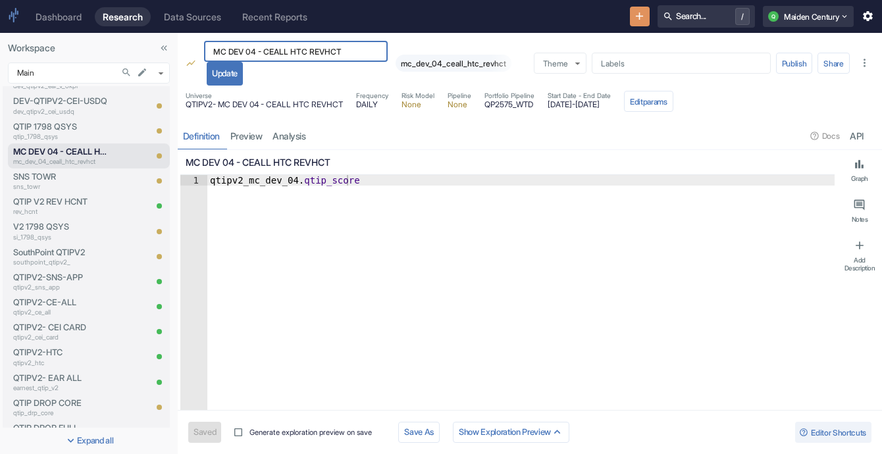
click at [297, 58] on input "MC DEV 04 - CEALL HTC REVHCT" at bounding box center [296, 51] width 184 height 21
click at [286, 139] on link "analysis" at bounding box center [289, 135] width 43 height 27
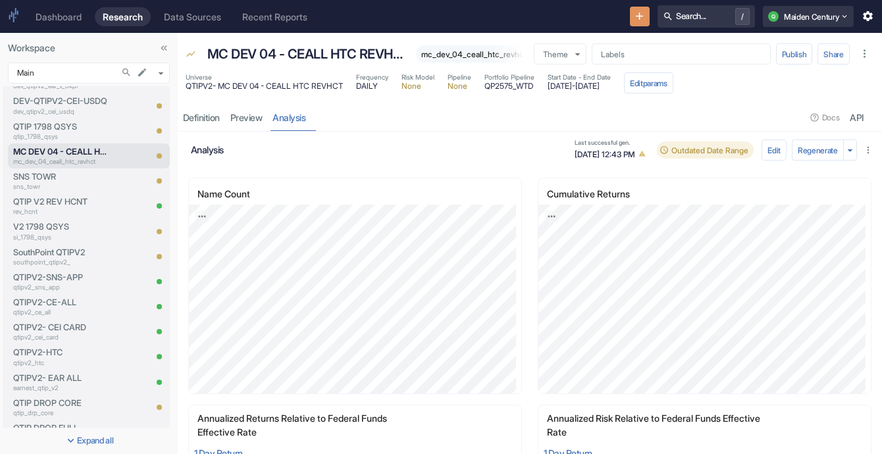
drag, startPoint x: 563, startPoint y: 96, endPoint x: 605, endPoint y: 99, distance: 42.8
click at [605, 90] on span "2021-01-01 - 2025-08-13" at bounding box center [578, 86] width 63 height 8
drag, startPoint x: 577, startPoint y: 165, endPoint x: 538, endPoint y: 166, distance: 39.5
click at [574, 161] on span "03/14/2025, 12:43 PM" at bounding box center [611, 154] width 74 height 14
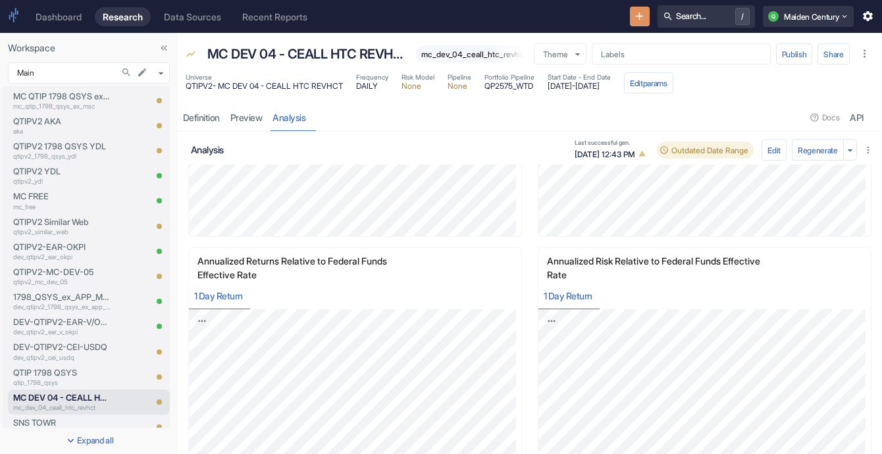
scroll to position [1201, 0]
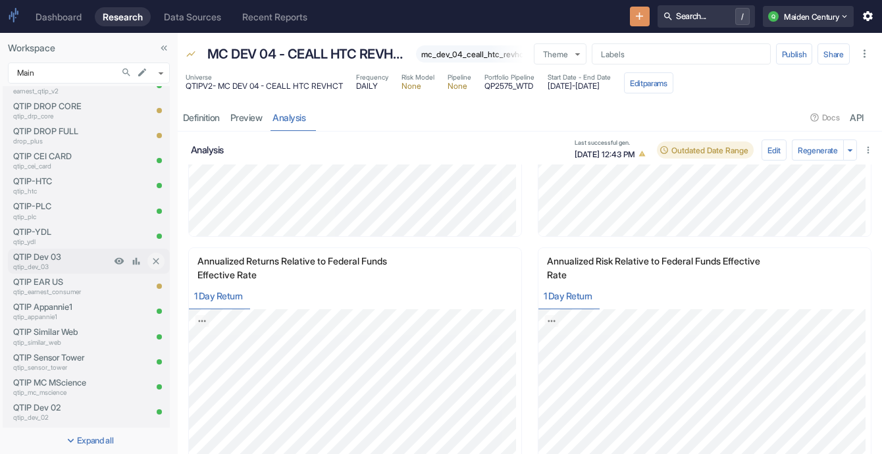
click at [91, 255] on p "QTIP Dev 03" at bounding box center [61, 257] width 97 height 13
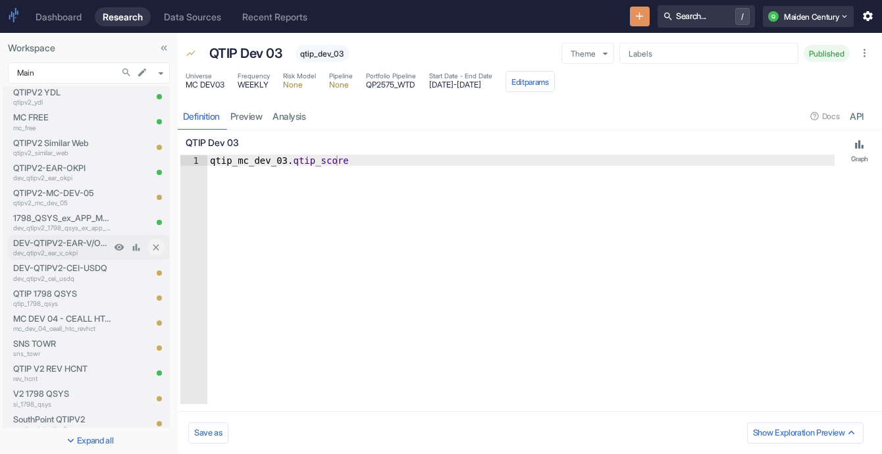
scroll to position [738, 0]
click at [53, 313] on p "MC DEV 04 - CEALL HTC REVHCT" at bounding box center [61, 317] width 97 height 13
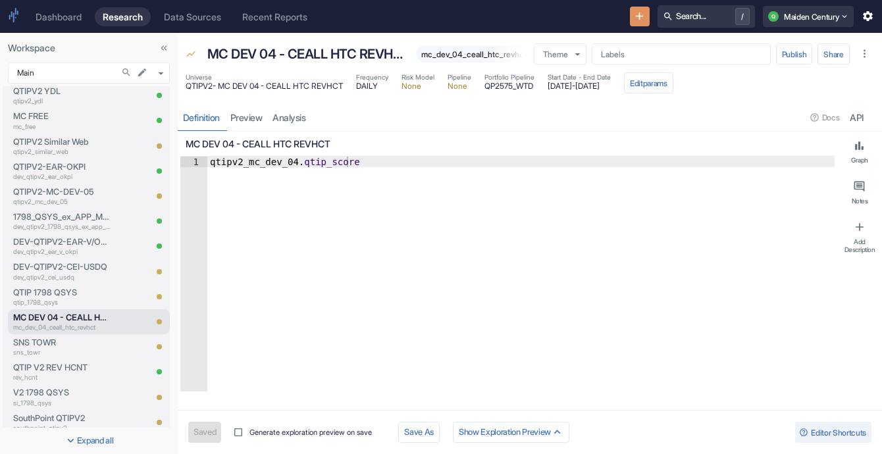
scroll to position [1201, 0]
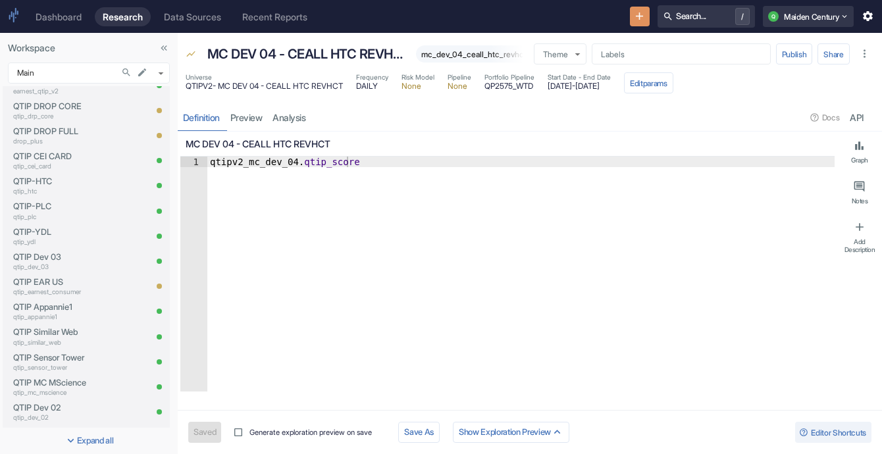
type textarea "x"
click at [75, 272] on div "QTIP Dev 03 qtip_dev_03" at bounding box center [59, 261] width 103 height 25
click at [39, 255] on p "QTIP Dev 03" at bounding box center [61, 257] width 97 height 13
click at [23, 271] on p "qtip_dev_03" at bounding box center [61, 267] width 97 height 10
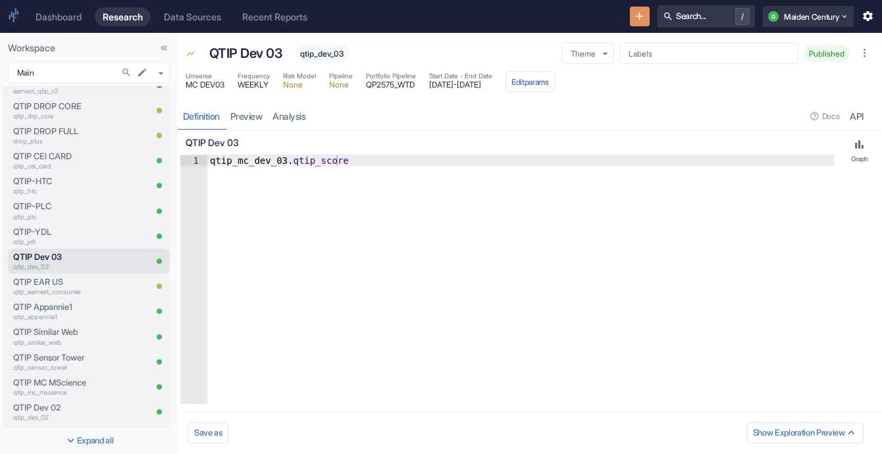
scroll to position [195, 0]
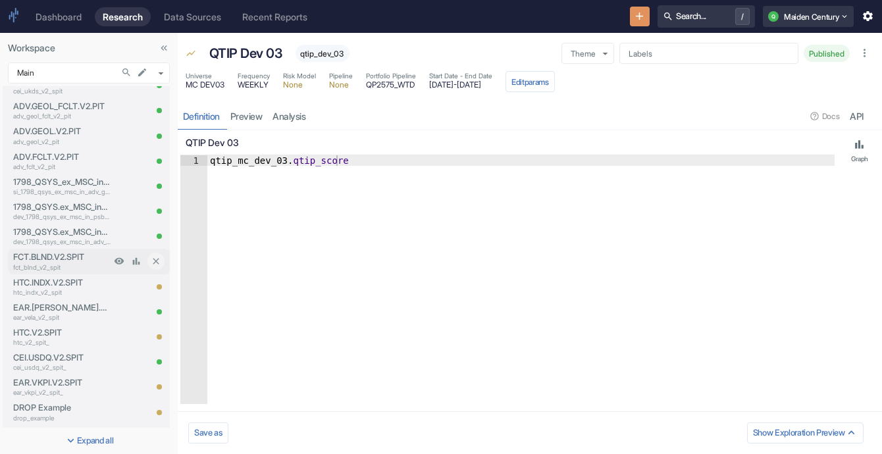
click at [66, 263] on p "fct_blnd_v2_spit" at bounding box center [61, 268] width 97 height 10
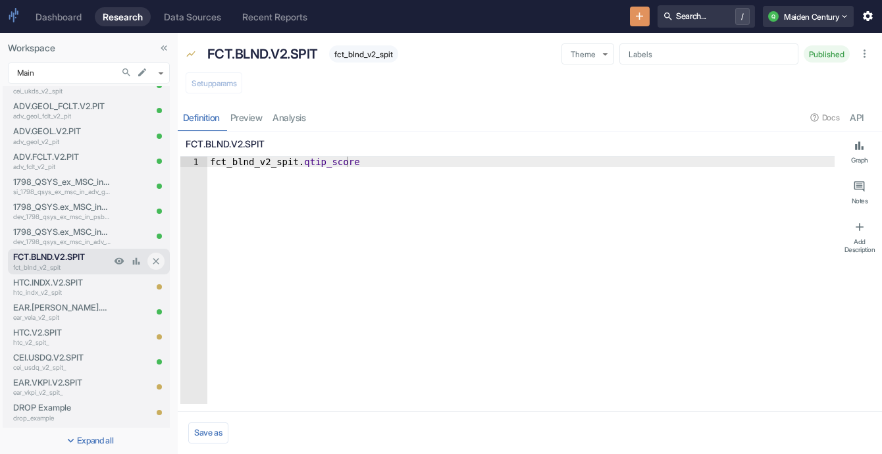
click at [46, 258] on p "FCT.BLND.V2.SPIT" at bounding box center [61, 257] width 97 height 13
type textarea "x"
click at [312, 117] on div "Definition preview analysis Docs API" at bounding box center [530, 117] width 704 height 27
click at [295, 119] on div "Definition preview analysis Docs API" at bounding box center [530, 117] width 704 height 27
